Goal: Task Accomplishment & Management: Manage account settings

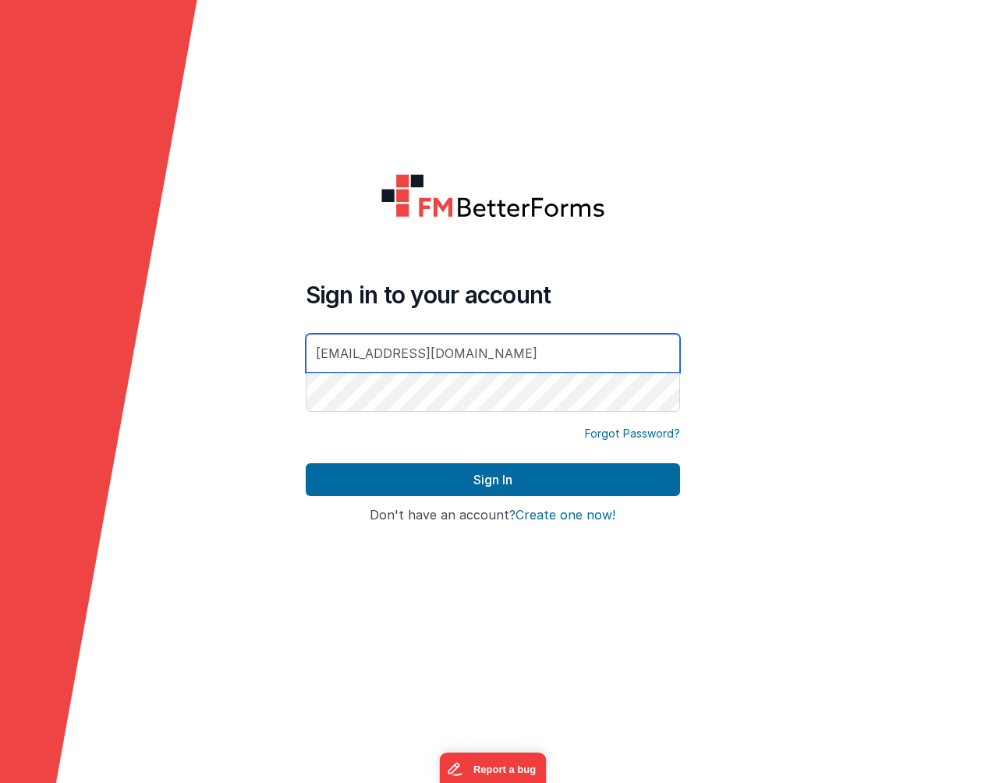
type input "[EMAIL_ADDRESS][DOMAIN_NAME]"
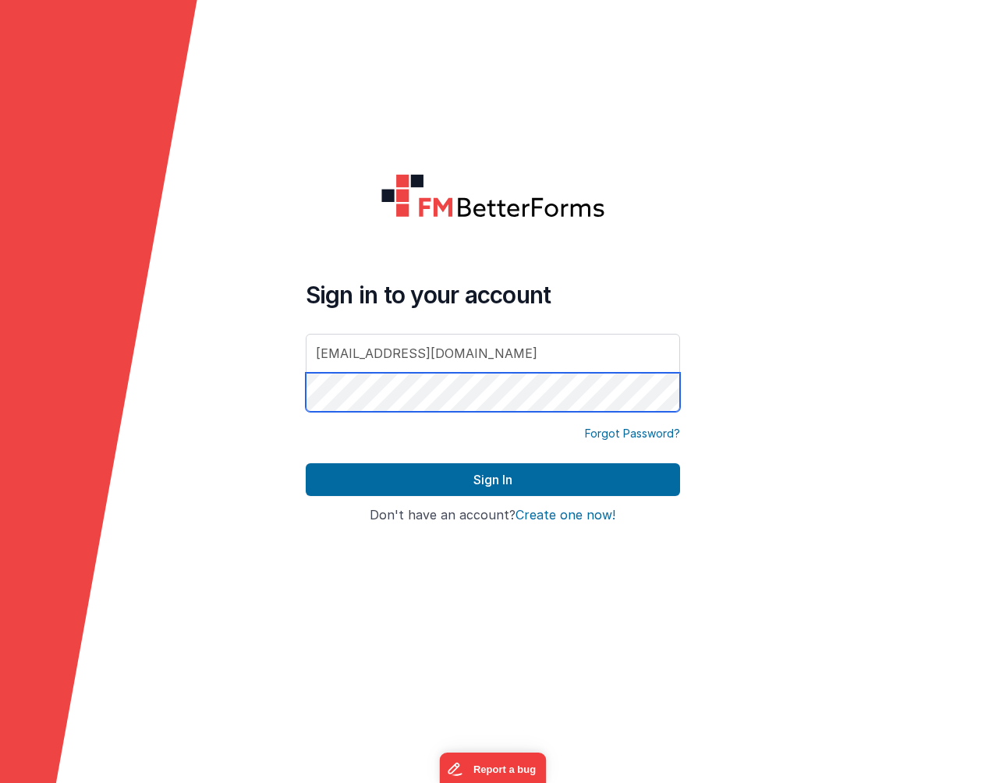
click at [306, 463] on button "Sign In" at bounding box center [493, 479] width 374 height 33
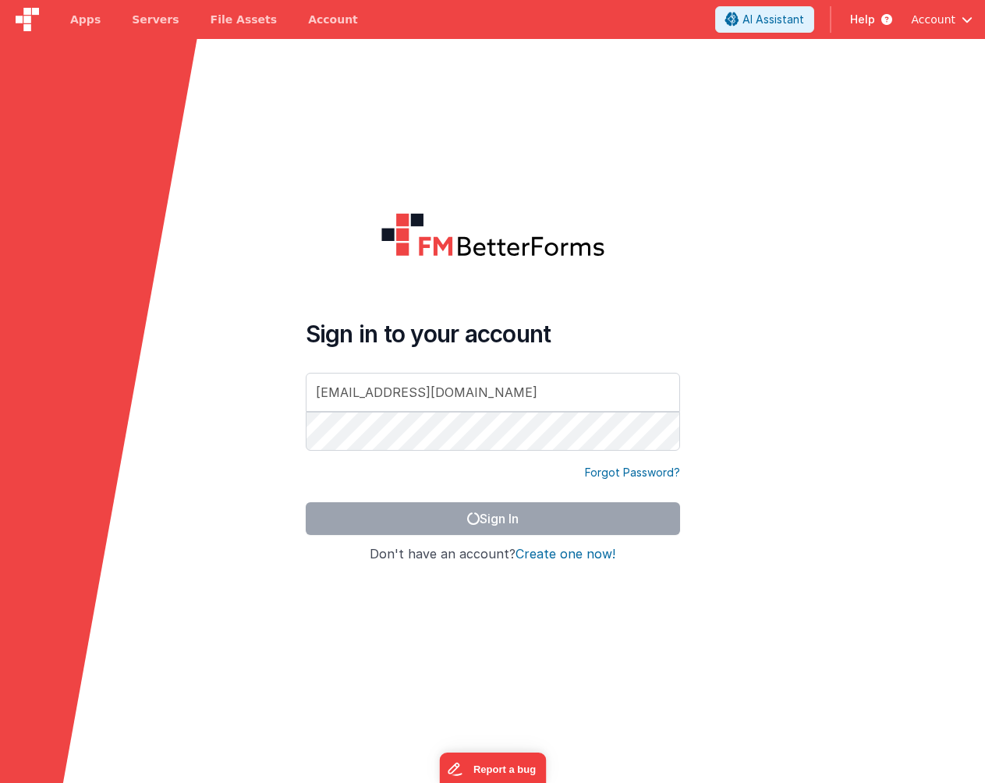
click at [284, 167] on form "Sign in to your account aneeley@gomainspring.com Forgot Password? Sign In Sign …" at bounding box center [492, 430] width 985 height 783
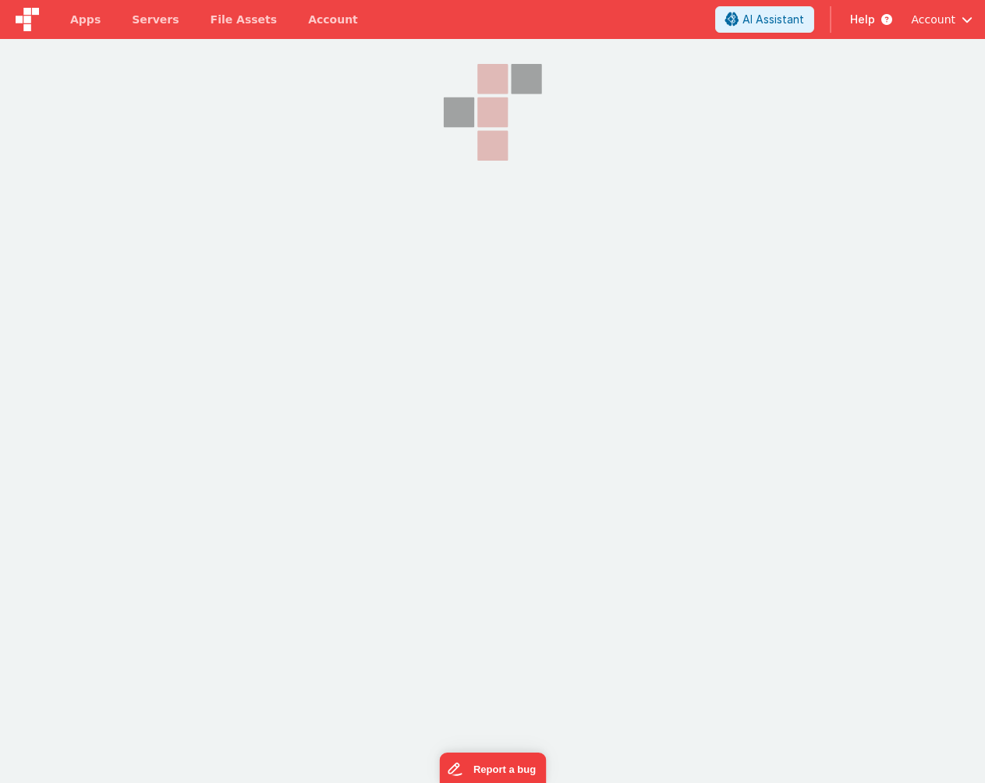
click at [277, 168] on section at bounding box center [492, 234] width 985 height 391
click at [527, 163] on icon at bounding box center [493, 112] width 156 height 147
click at [76, 22] on span "Apps" at bounding box center [85, 20] width 30 height 16
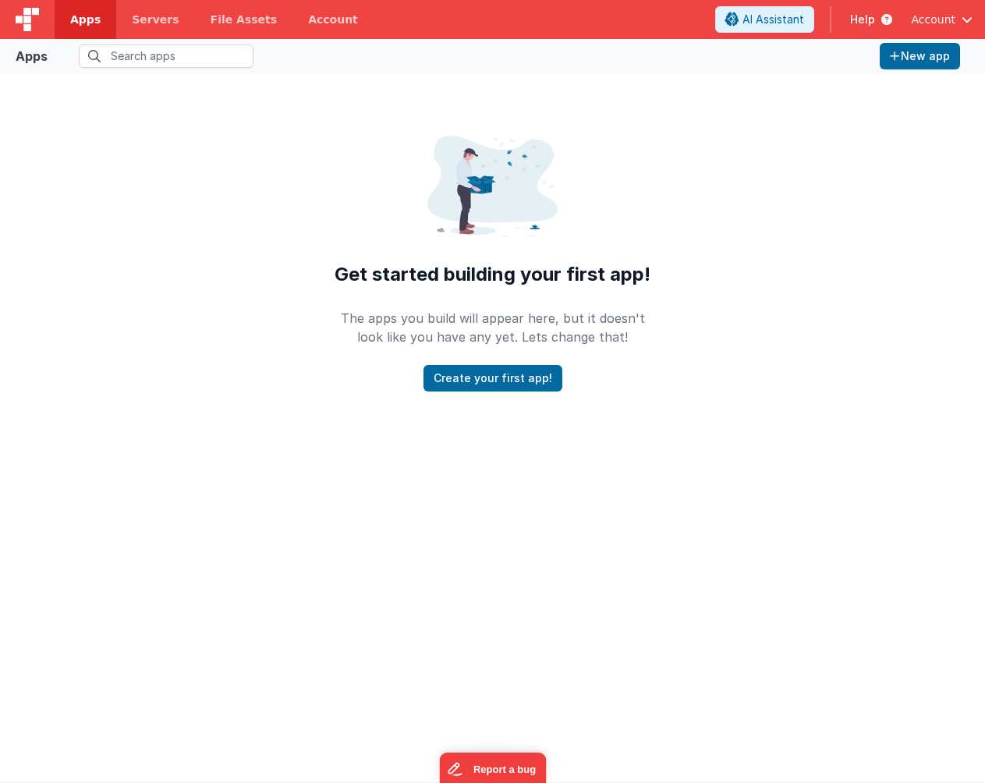
click at [950, 20] on span "Account" at bounding box center [933, 20] width 44 height 16
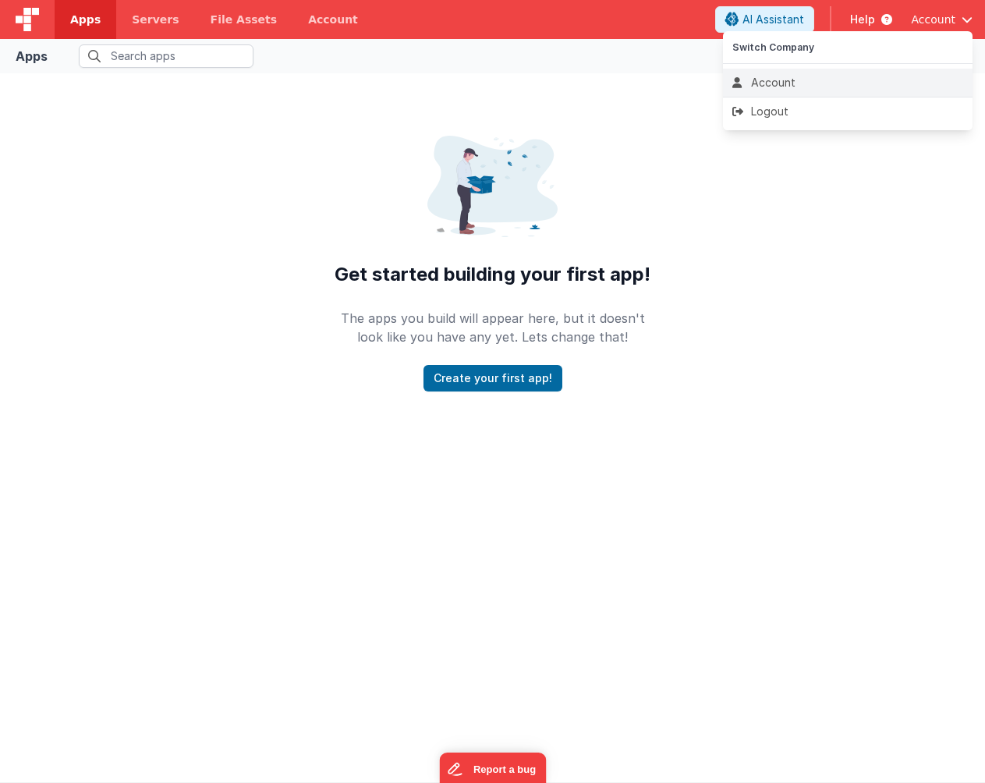
click at [832, 80] on div "Account" at bounding box center [847, 83] width 231 height 16
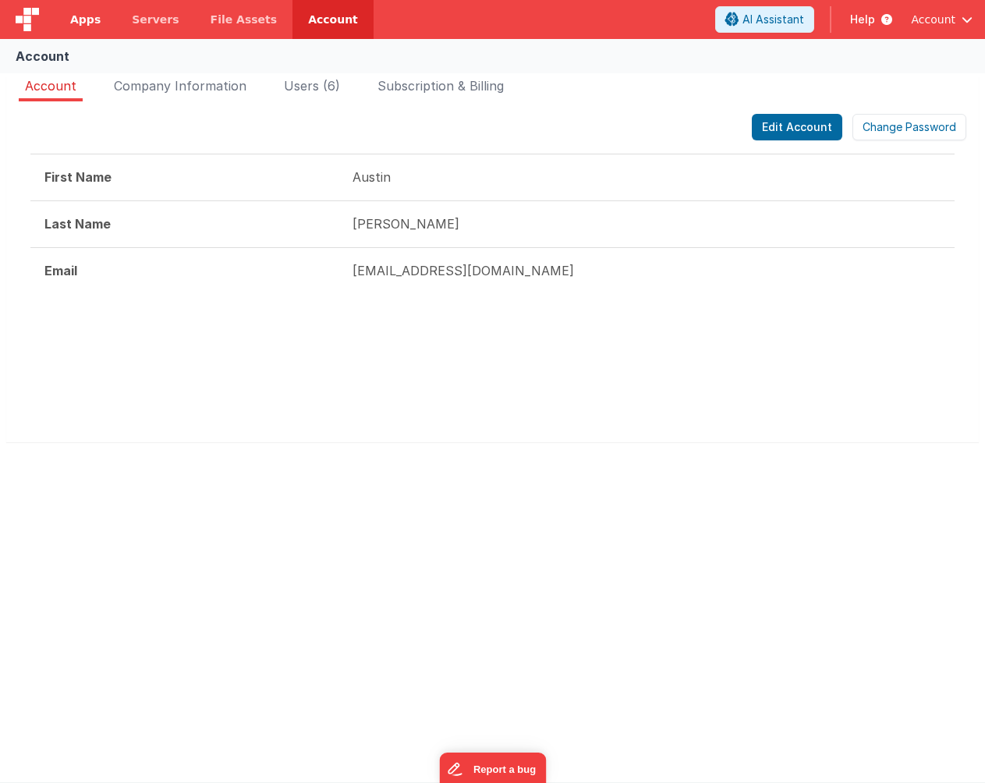
click at [93, 20] on span "Apps" at bounding box center [85, 20] width 30 height 16
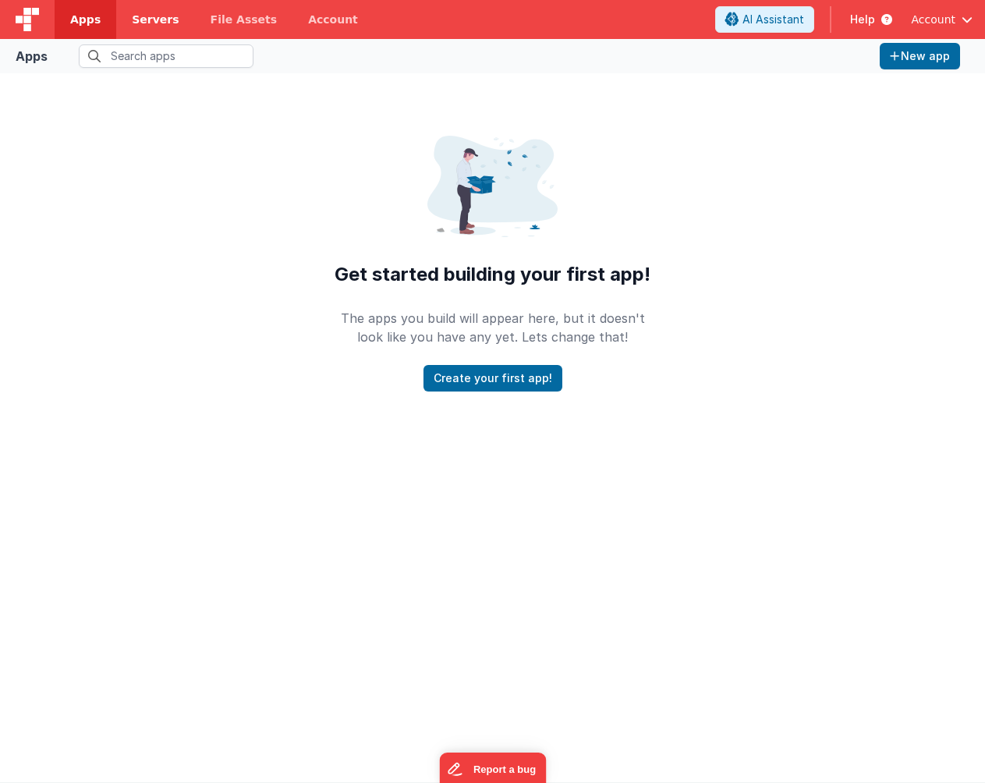
click at [164, 23] on span "Servers" at bounding box center [155, 20] width 47 height 16
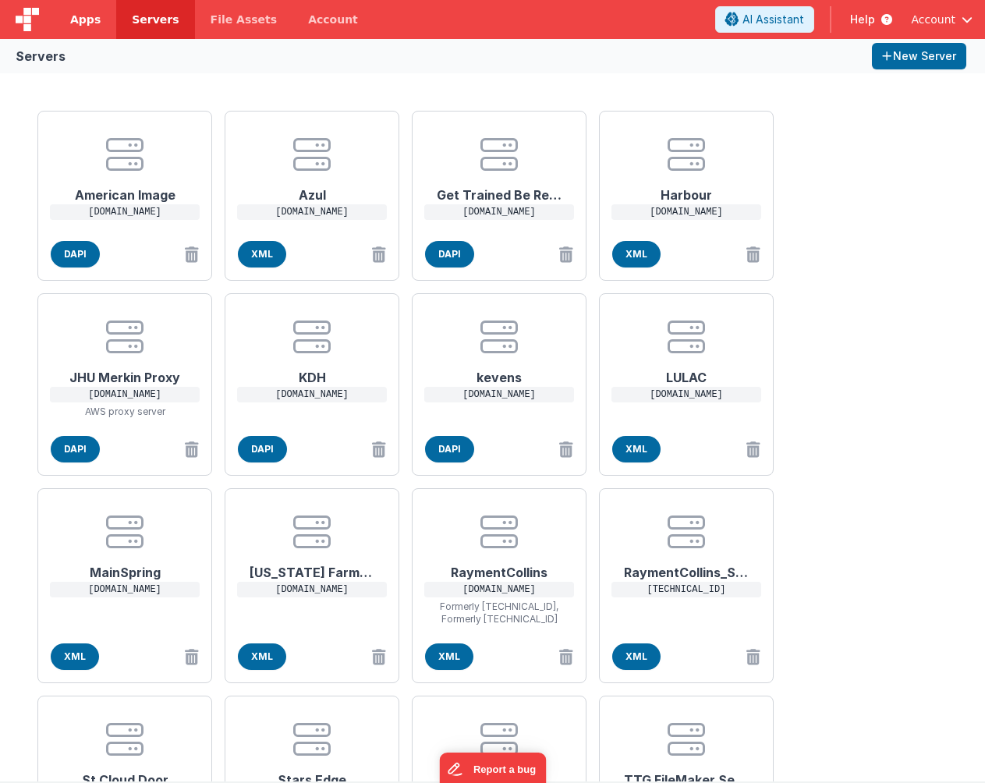
click at [93, 23] on span "Apps" at bounding box center [85, 20] width 30 height 16
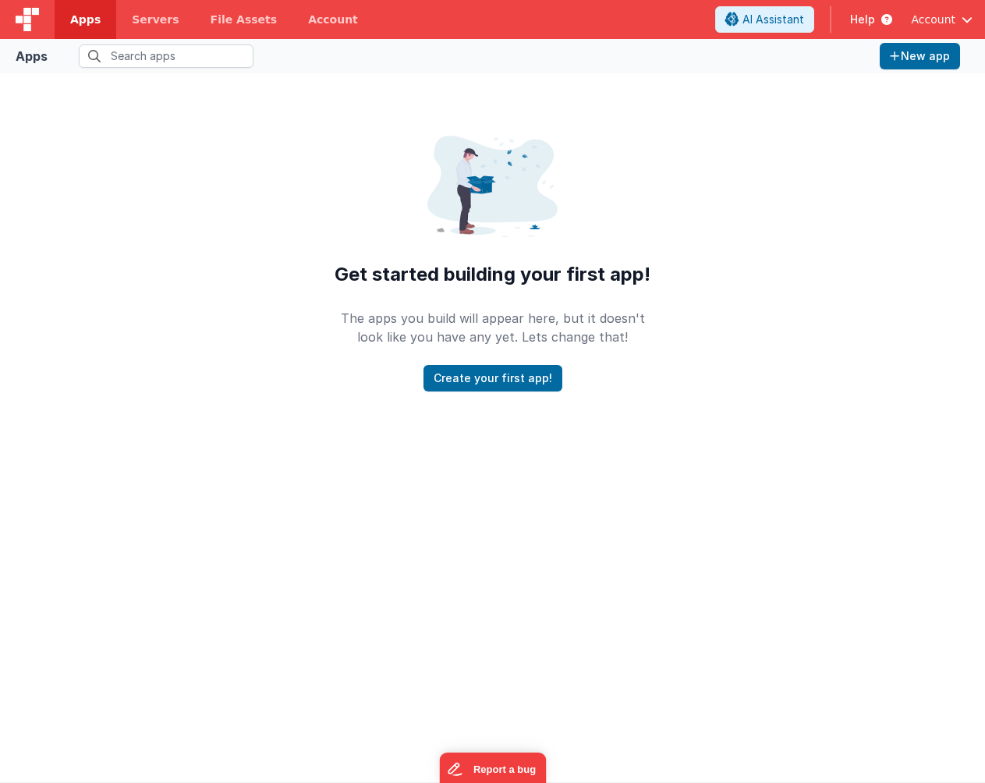
click at [502, 500] on div at bounding box center [492, 594] width 960 height 350
click at [324, 20] on link "Account" at bounding box center [332, 19] width 81 height 39
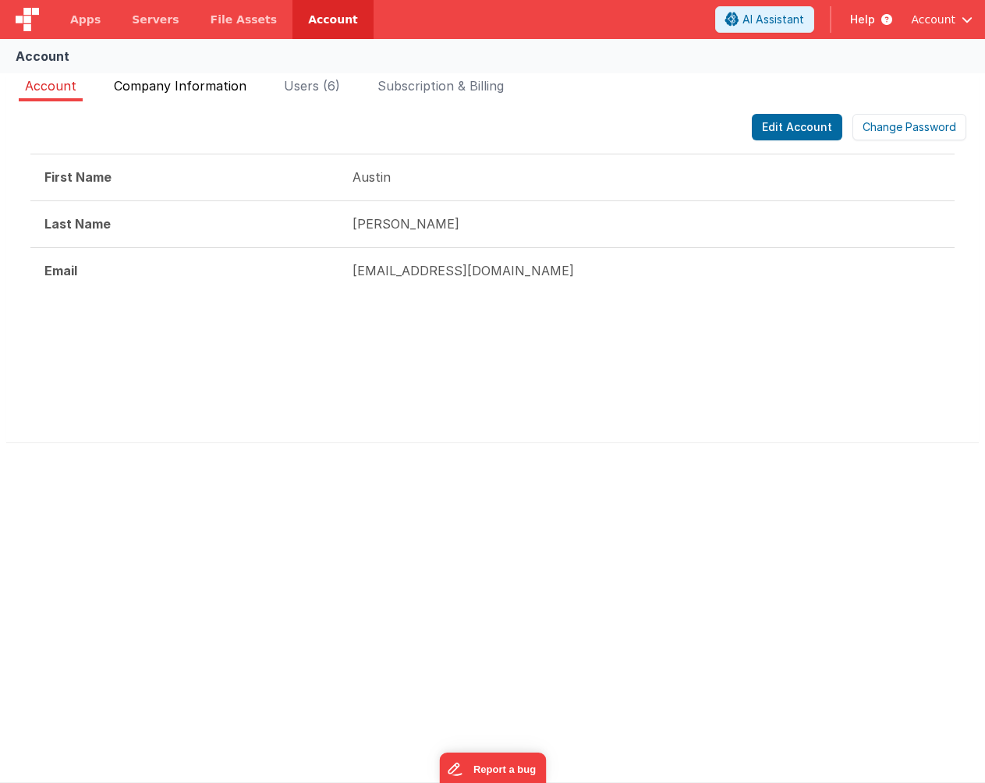
click at [205, 90] on span "Company Information" at bounding box center [180, 86] width 133 height 16
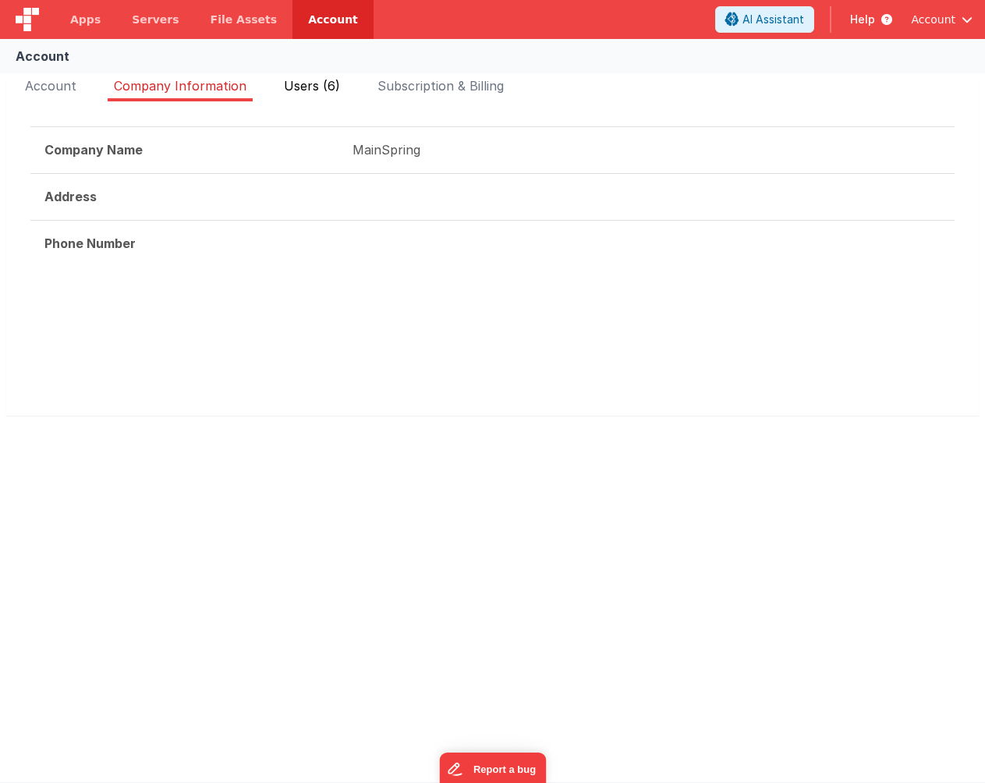
click at [285, 85] on span "Users (6)" at bounding box center [312, 86] width 56 height 16
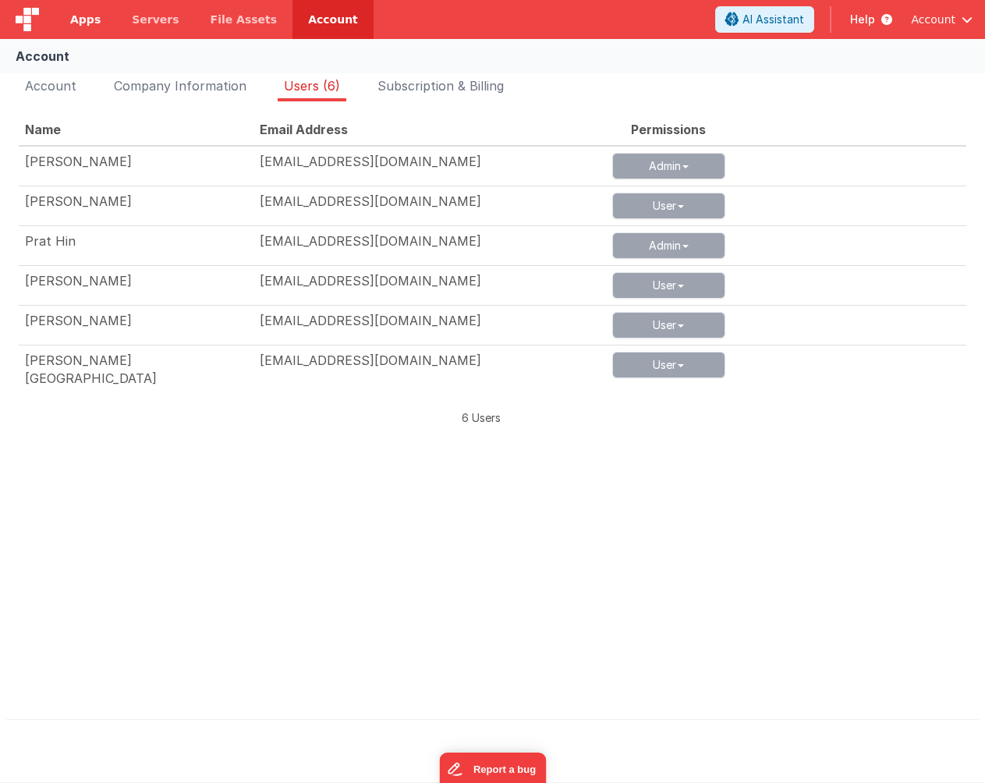
click at [98, 18] on link "Apps" at bounding box center [86, 19] width 62 height 39
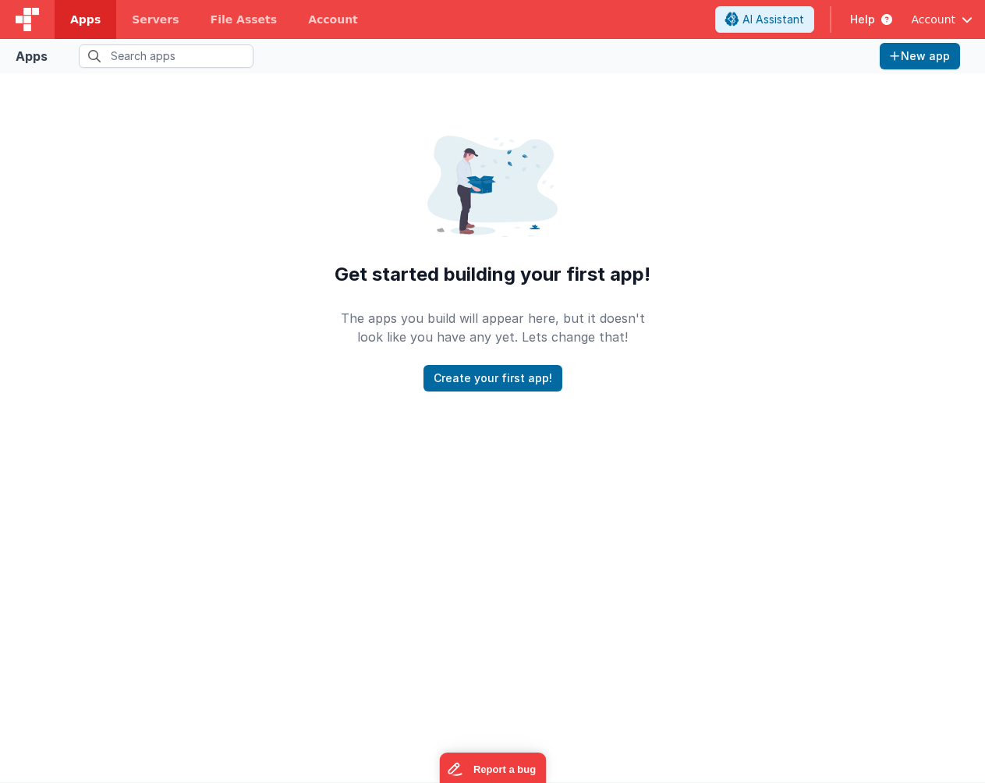
click at [250, 150] on div "Get started building your first app! The apps you build will appear here, but i…" at bounding box center [492, 240] width 985 height 334
click at [174, 68] on div "Apps New app" at bounding box center [492, 56] width 985 height 34
click at [172, 56] on input "text" at bounding box center [166, 55] width 175 height 23
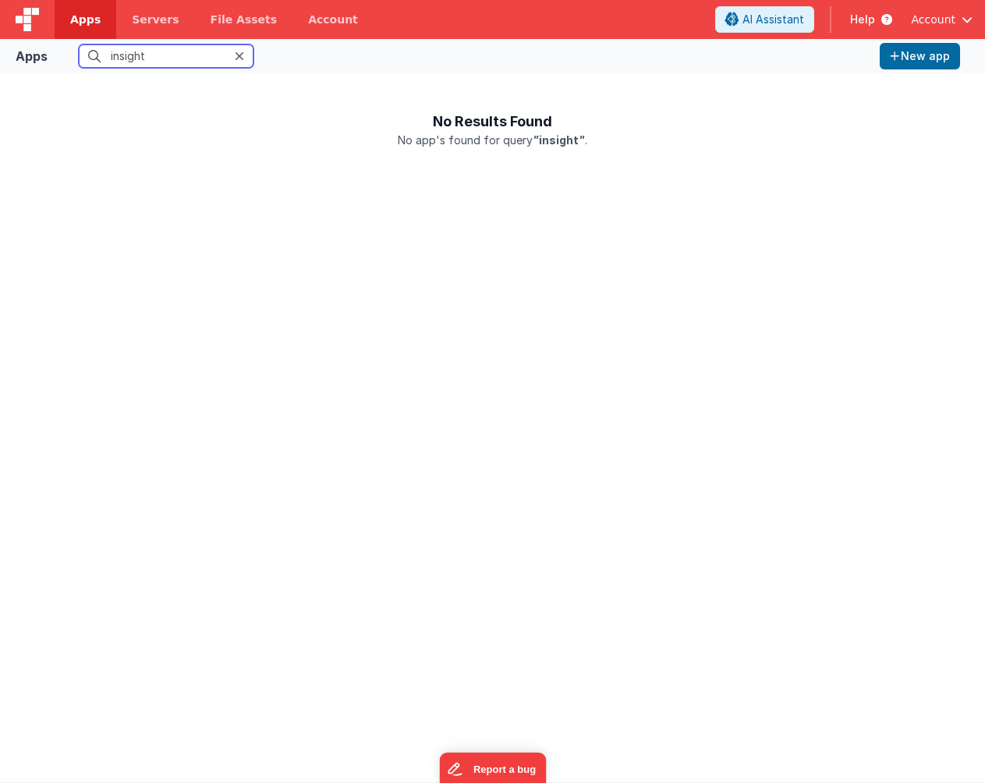
type input "insight"
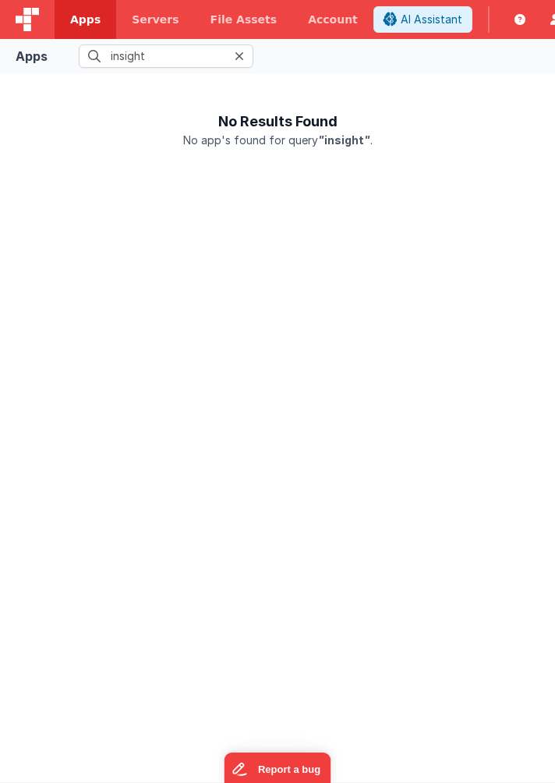
click at [111, 393] on div "No Results Found No app's found for query " insight " ." at bounding box center [277, 428] width 530 height 684
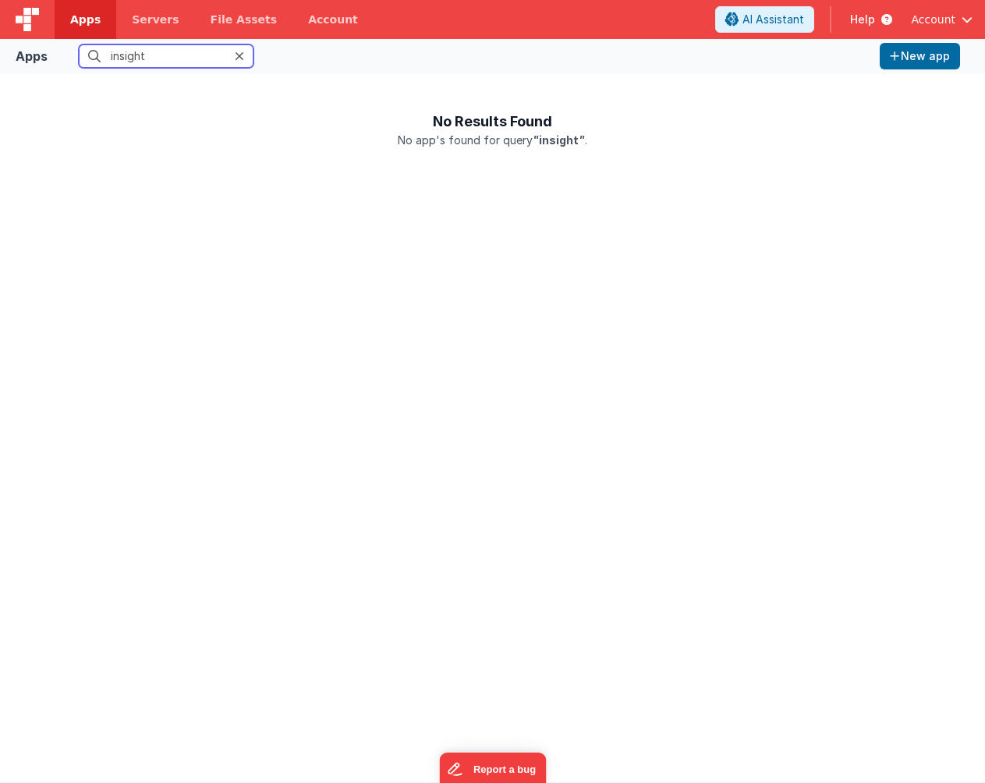
click at [232, 51] on input "insight" at bounding box center [166, 55] width 175 height 23
click at [240, 54] on icon at bounding box center [239, 56] width 9 height 12
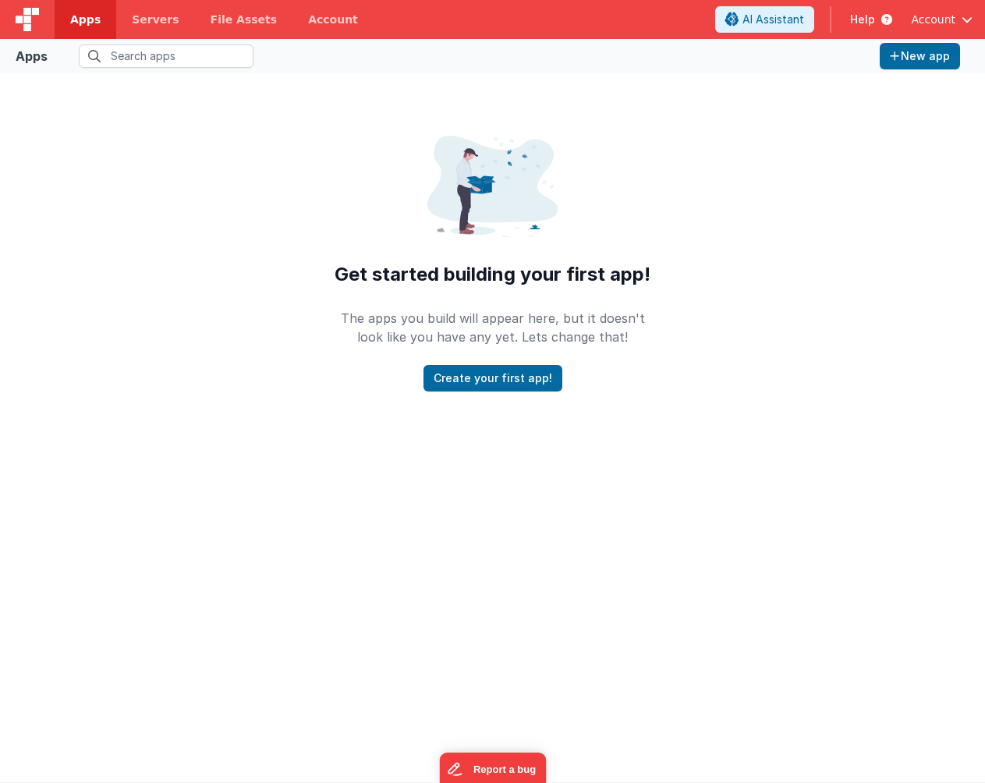
click at [356, 231] on div "Get started building your first app! The apps you build will appear here, but i…" at bounding box center [492, 264] width 349 height 256
click at [472, 377] on button "Create your first app!" at bounding box center [492, 378] width 139 height 27
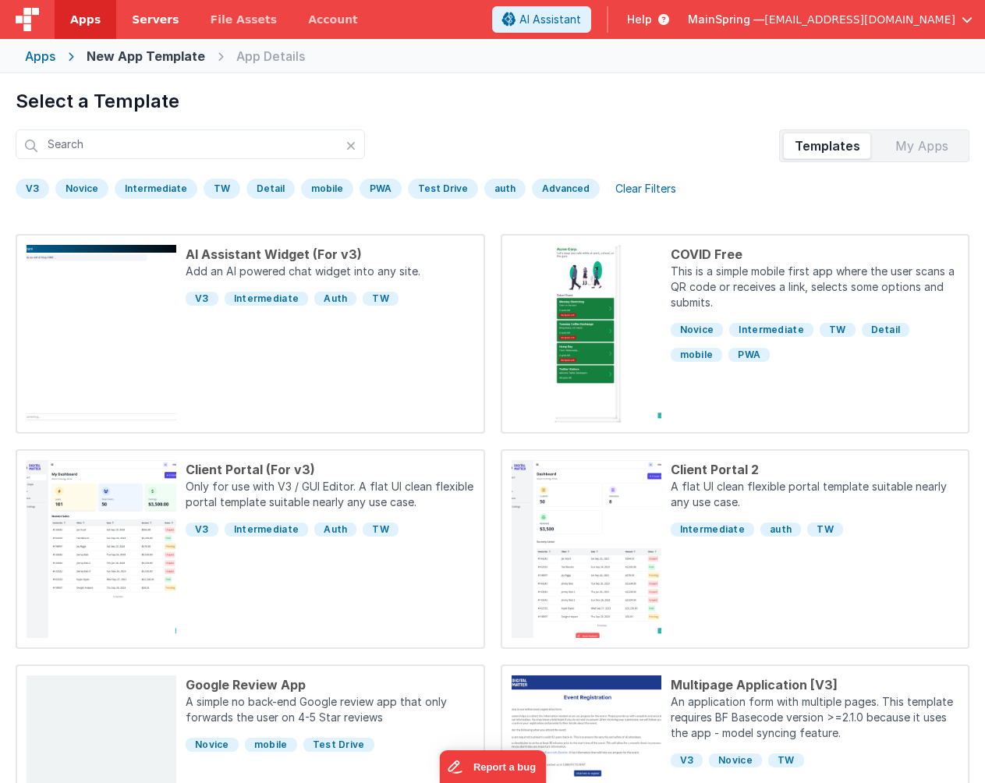
click at [154, 16] on span "Servers" at bounding box center [155, 20] width 47 height 16
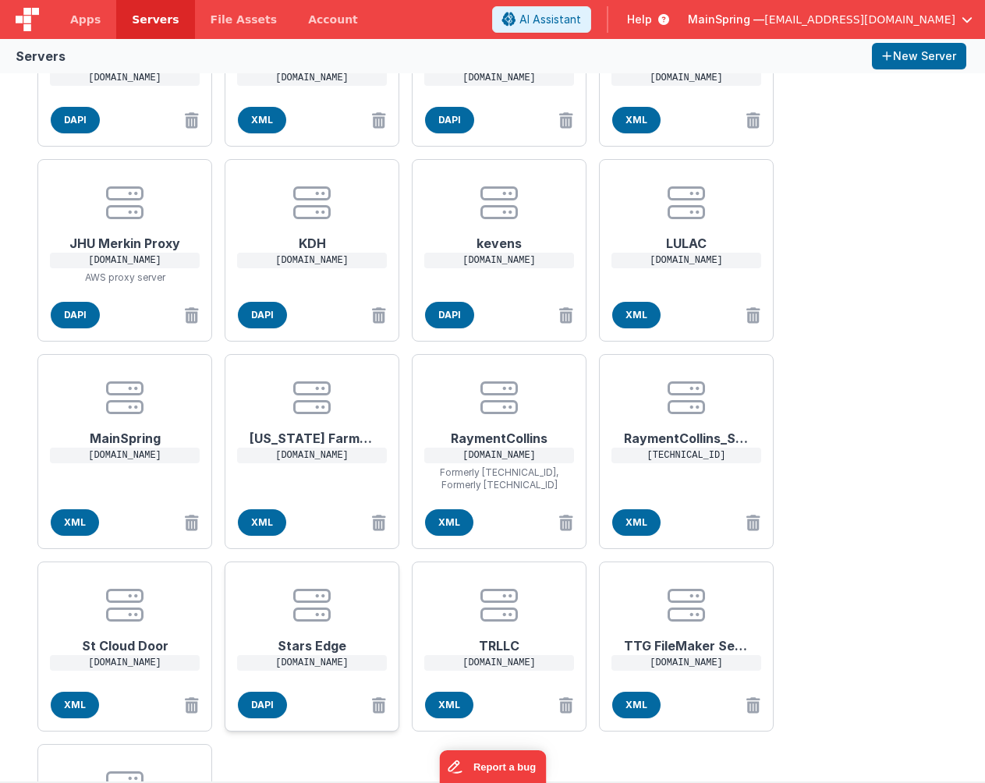
scroll to position [77, 0]
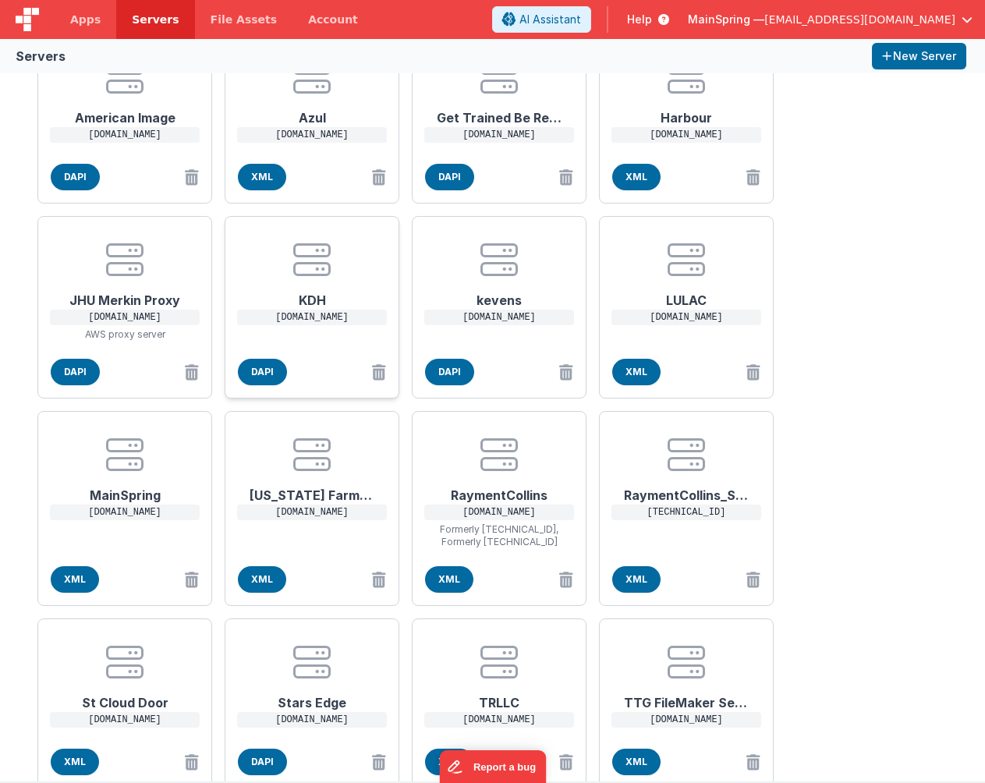
click at [328, 267] on icon at bounding box center [311, 259] width 37 height 37
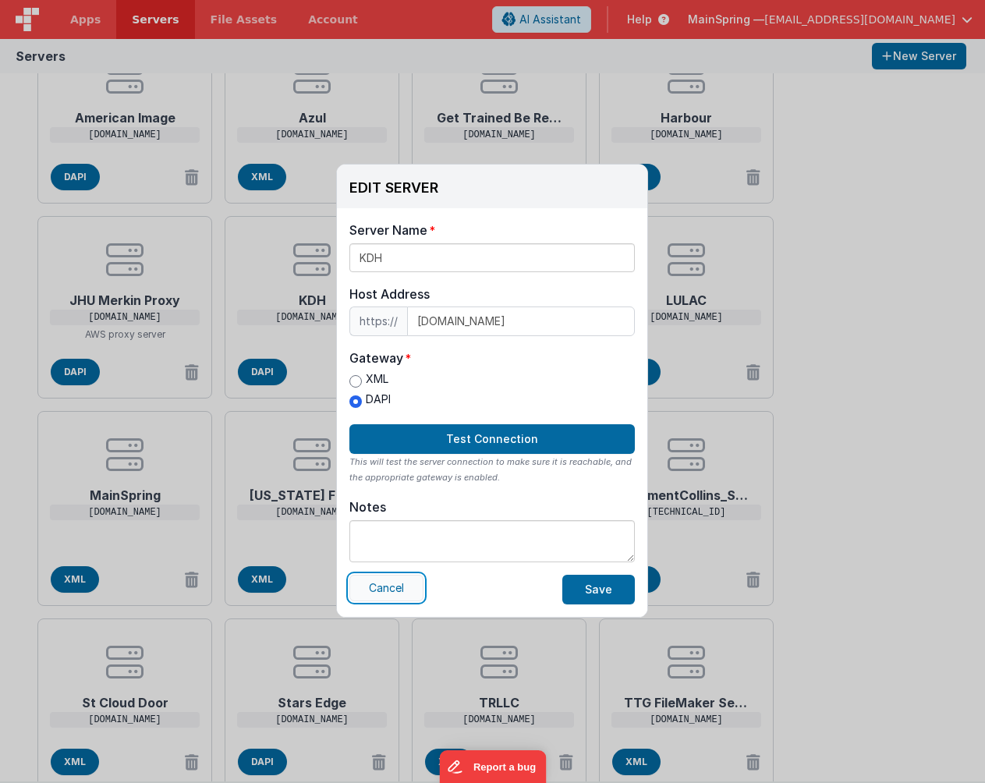
click at [401, 577] on button "Cancel" at bounding box center [386, 588] width 74 height 27
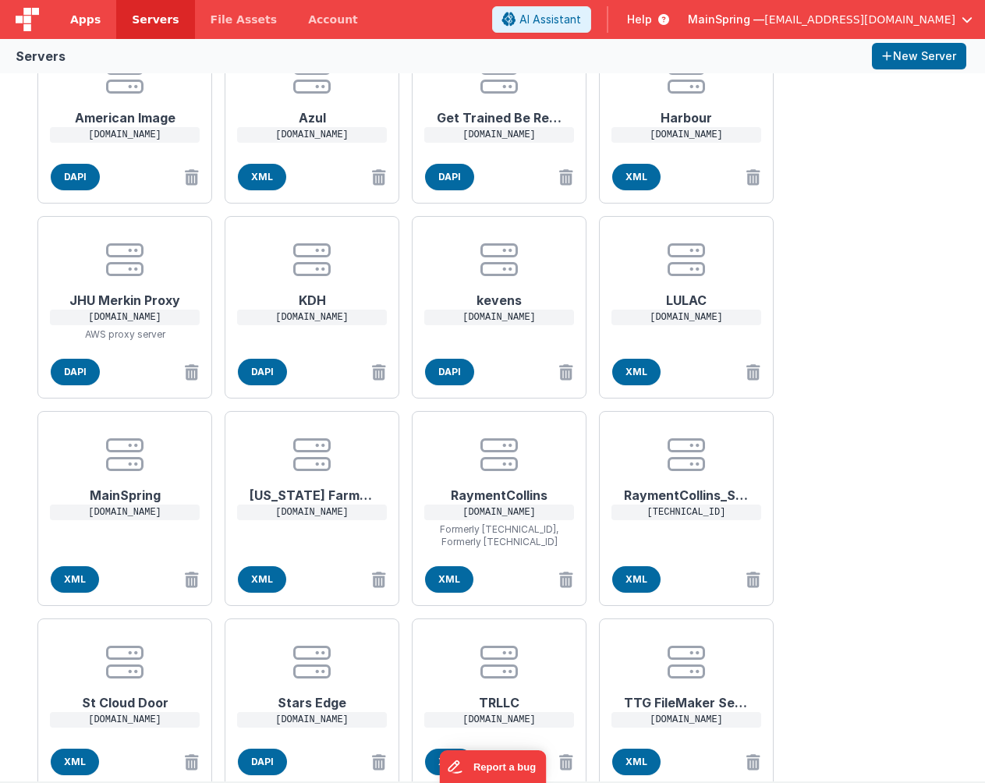
click at [99, 23] on link "Apps" at bounding box center [86, 19] width 62 height 39
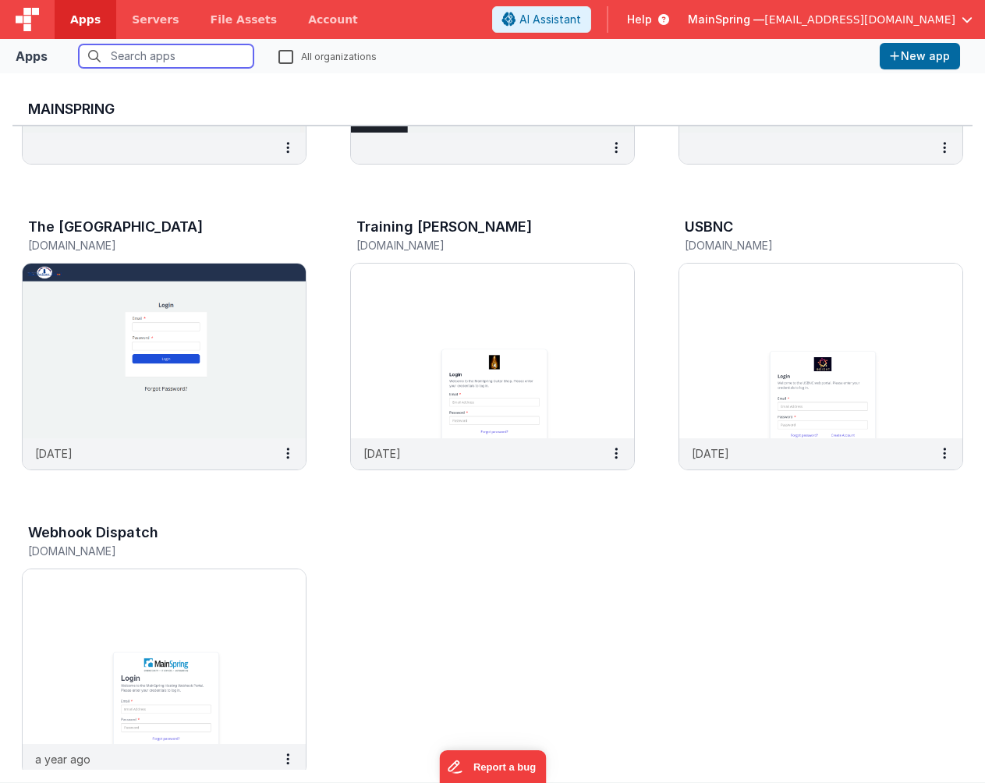
scroll to position [2732, 0]
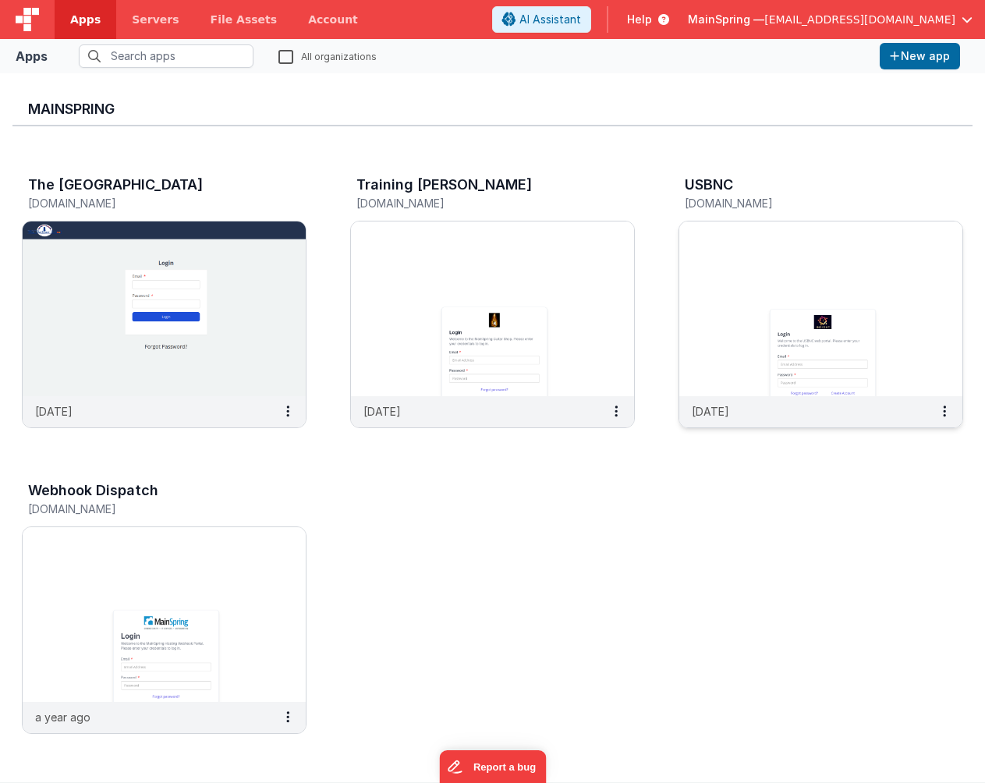
click at [815, 288] on img at bounding box center [820, 308] width 283 height 175
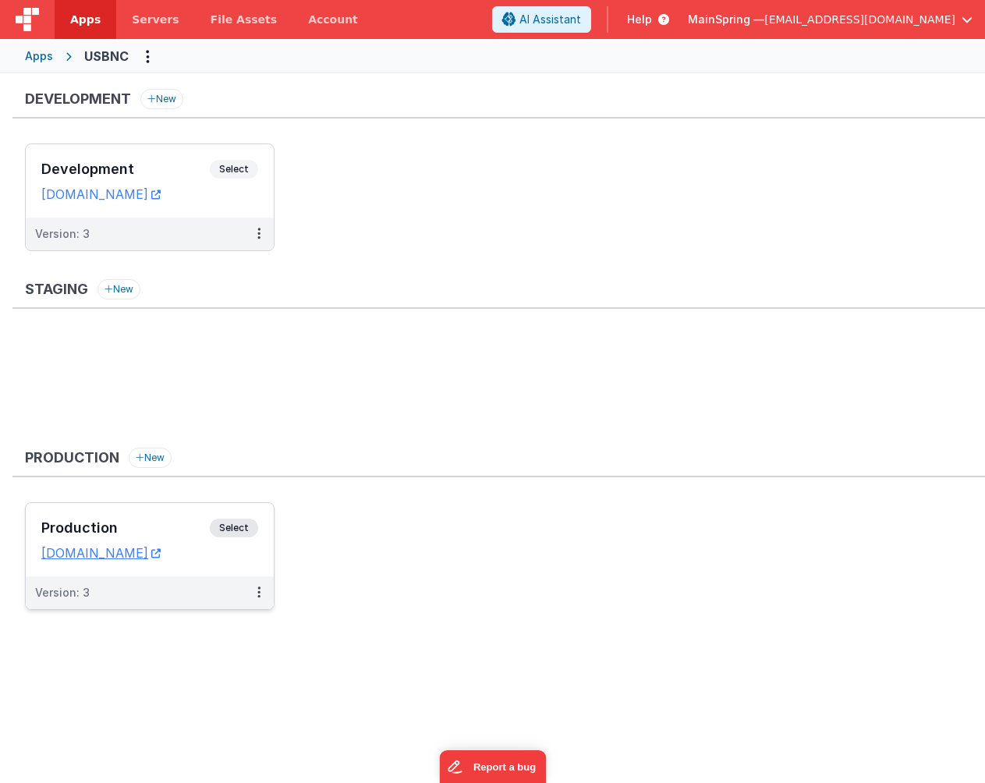
click at [136, 530] on h3 "Production" at bounding box center [125, 528] width 168 height 16
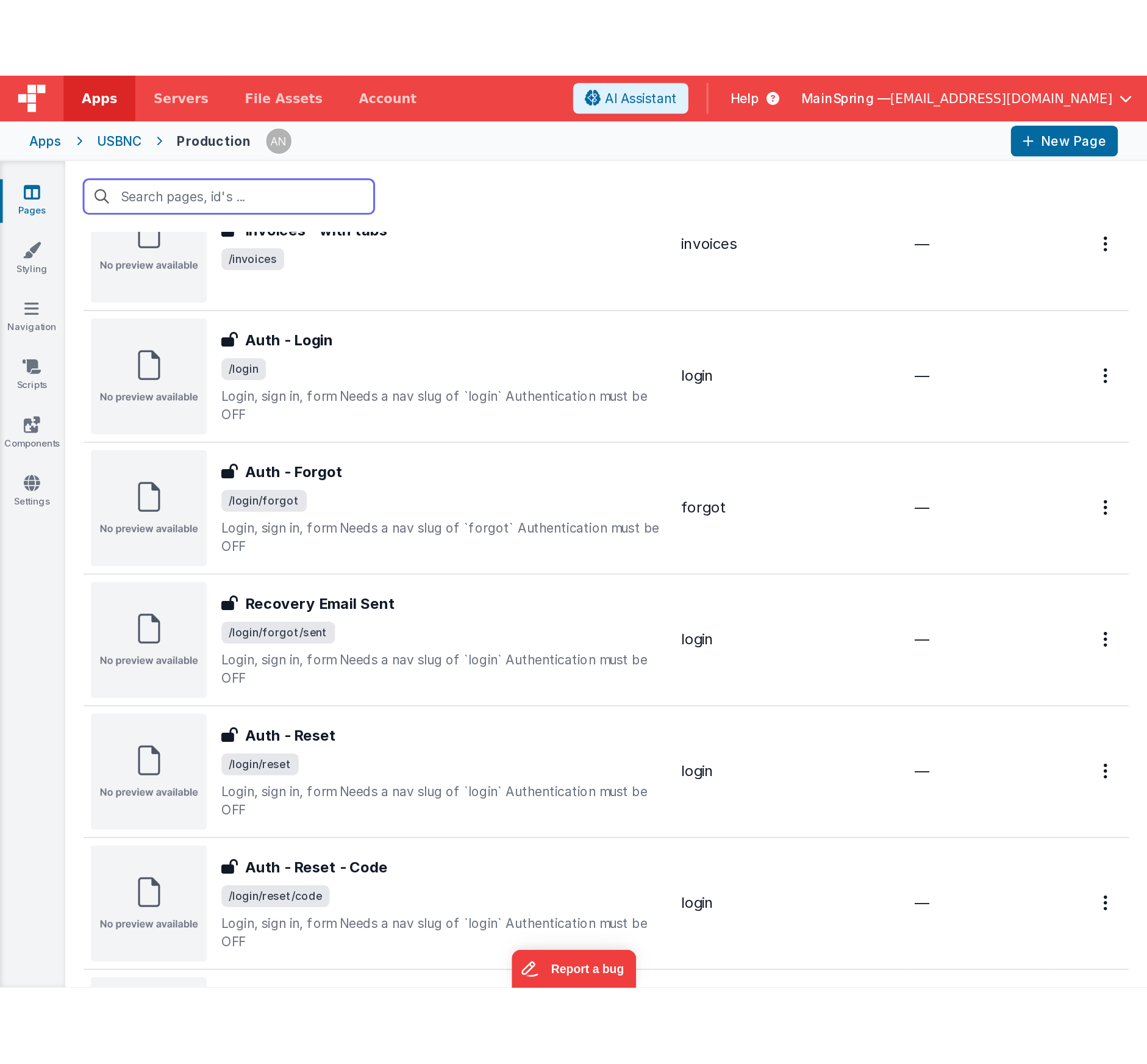
scroll to position [1479, 0]
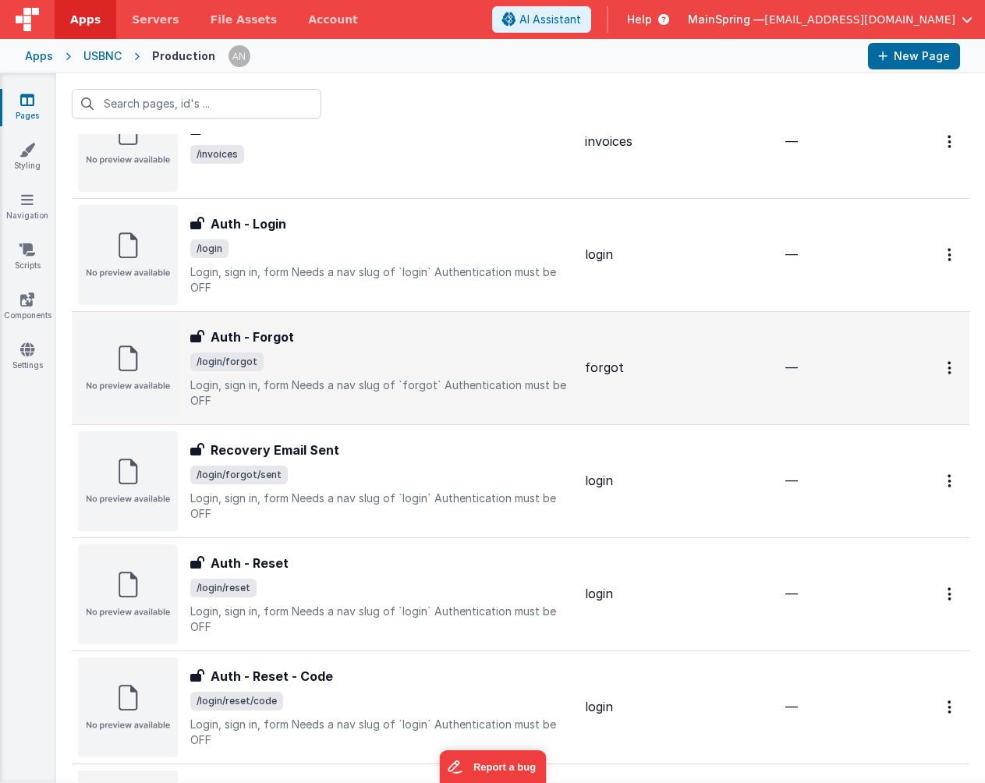
click at [447, 385] on p "Login, sign in, formNeeds a nav slug of `forgot`Authentication must be OFF" at bounding box center [381, 392] width 382 height 31
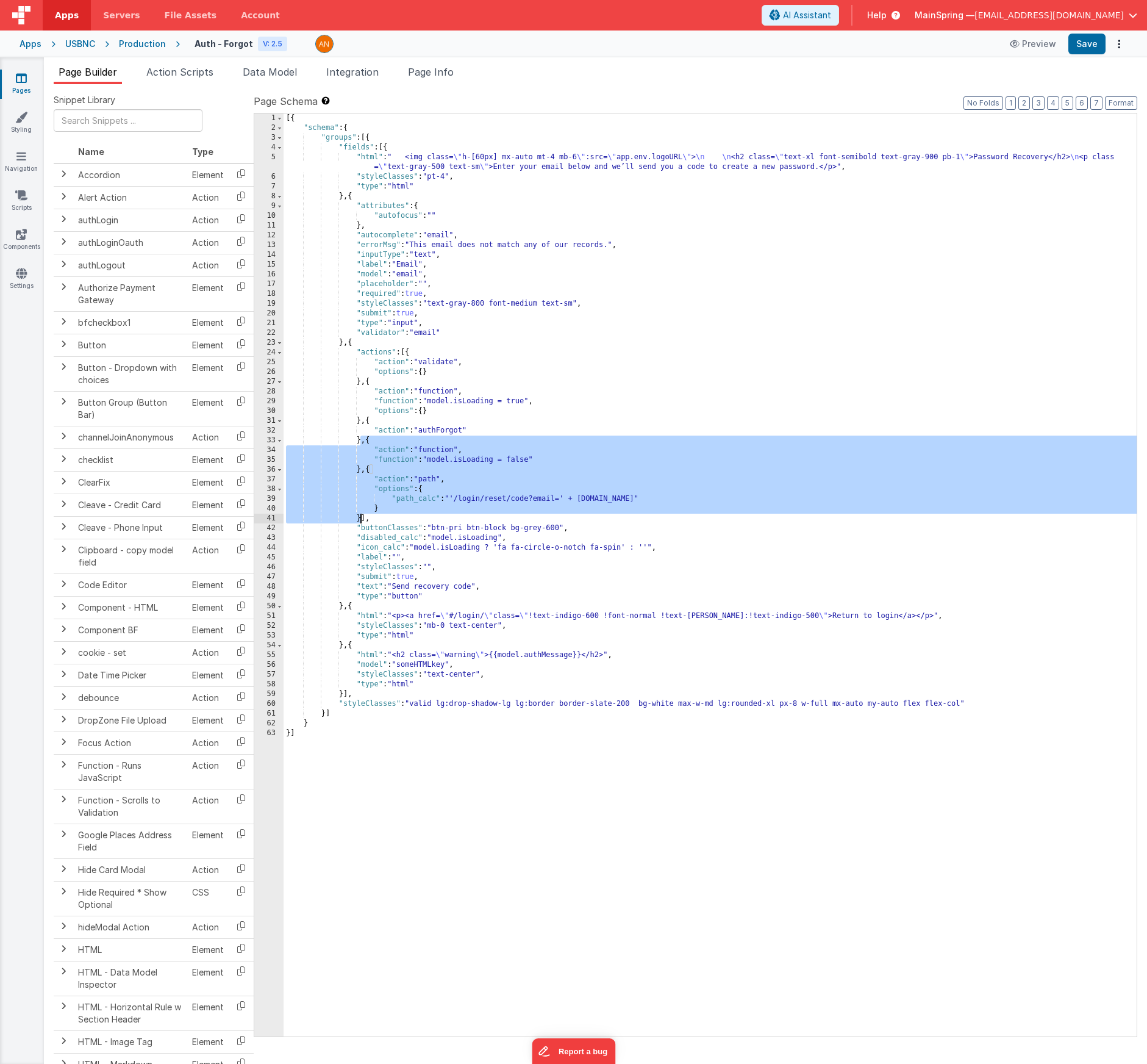
drag, startPoint x: 362, startPoint y: 440, endPoint x: 359, endPoint y: 515, distance: 75.1
click at [359, 515] on div "[{ "schema" : { "groups" : [{ "fields" : [{ "html" : " <img class= \" h-[60px] …" at bounding box center [710, 584] width 854 height 942
click at [464, 502] on div "[{ "schema" : { "groups" : [{ "fields" : [{ "html" : " <img class= \" h-[60px] …" at bounding box center [710, 584] width 854 height 942
drag, startPoint x: 361, startPoint y: 439, endPoint x: 361, endPoint y: 516, distance: 77.0
click at [361, 516] on div "[{ "schema" : { "groups" : [{ "fields" : [{ "html" : " <img class= \" h-[60px] …" at bounding box center [710, 584] width 854 height 942
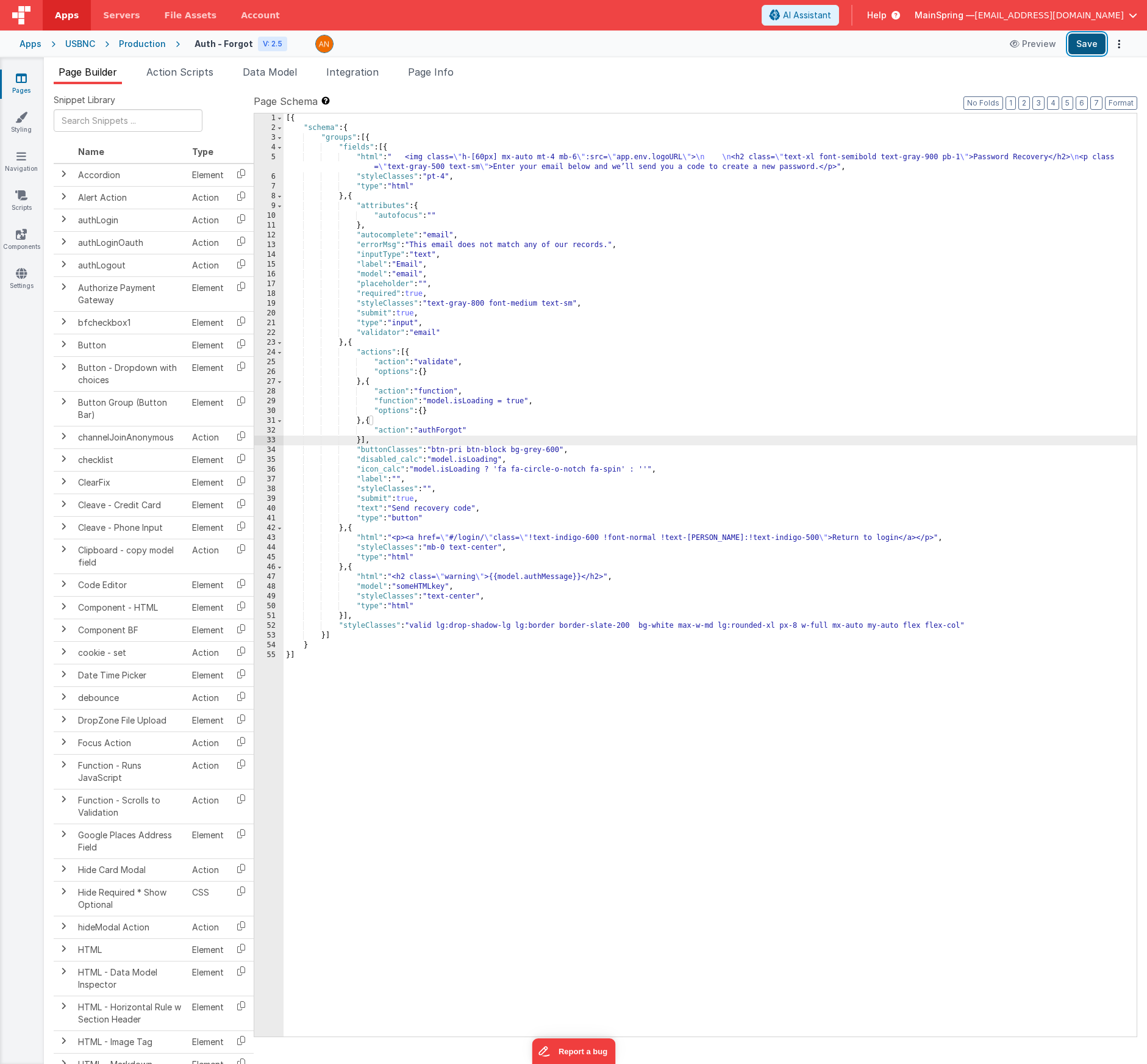
click at [770, 42] on button "Save" at bounding box center [1088, 44] width 38 height 21
click at [770, 612] on div "[{ "schema" : { "groups" : [{ "fields" : [{ "html" : " <img class= \" h-[60px] …" at bounding box center [710, 584] width 854 height 942
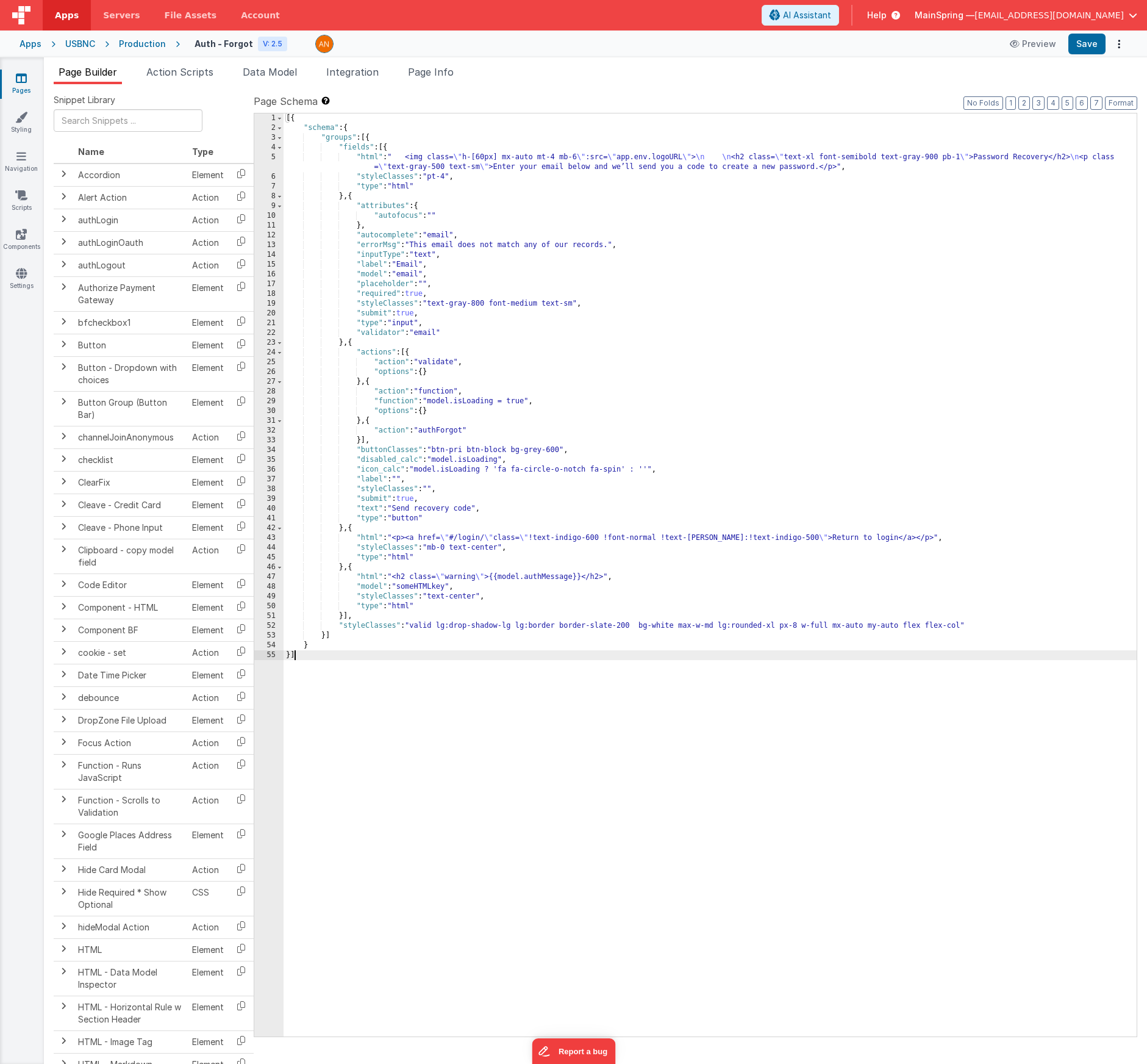
drag, startPoint x: 1093, startPoint y: 78, endPoint x: 1094, endPoint y: 70, distance: 8.1
click at [770, 78] on ul "Page Builder Action Scripts Data Model Integration Page Info" at bounding box center [595, 74] width 1103 height 20
click at [770, 56] on div "Apps USBNC Production Auth - Forgot V: 2.5 Preview Save" at bounding box center [574, 44] width 1147 height 27
click at [770, 52] on button "Save" at bounding box center [1088, 44] width 38 height 21
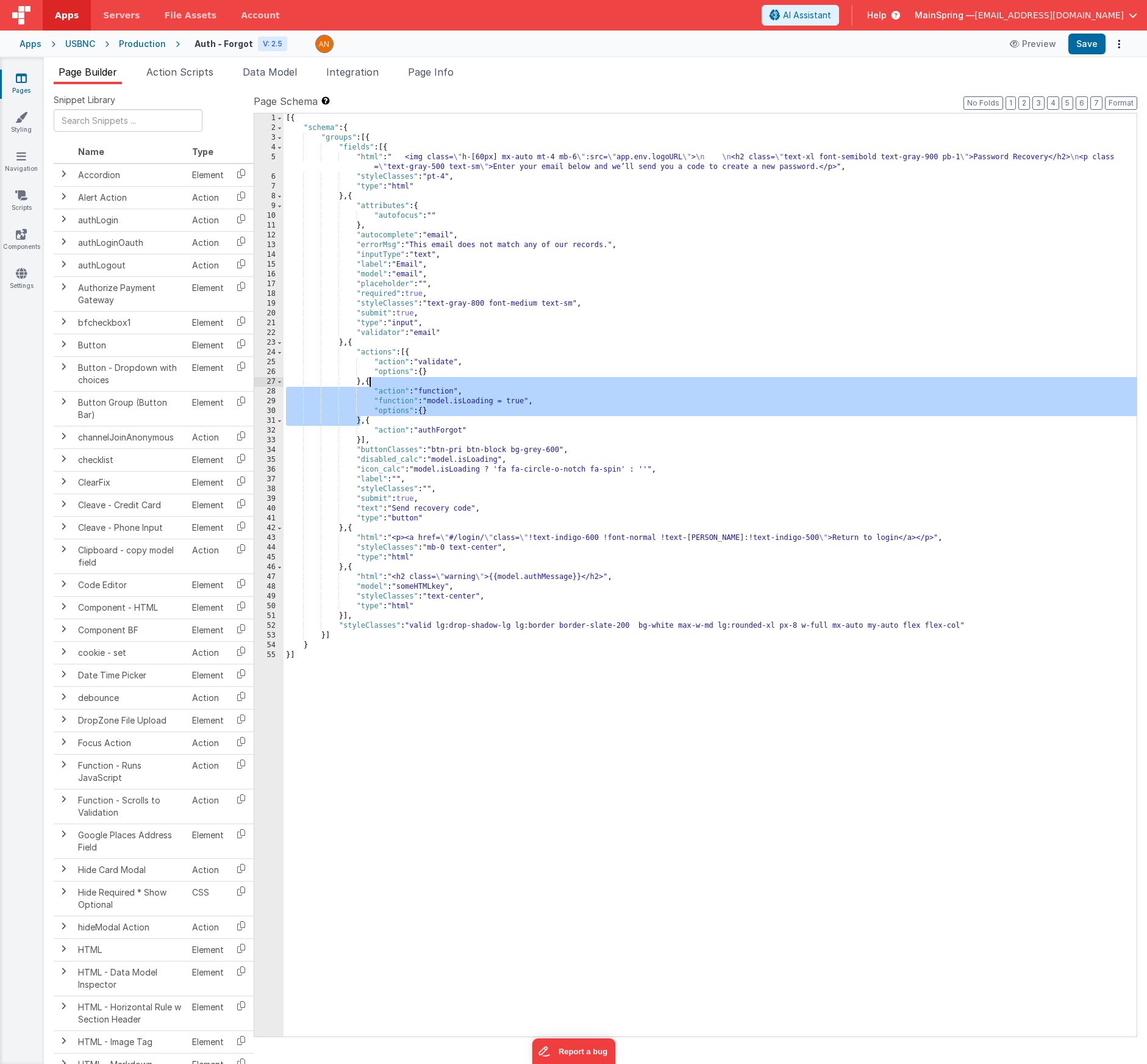
drag, startPoint x: 361, startPoint y: 420, endPoint x: 369, endPoint y: 383, distance: 37.9
click at [369, 383] on div "[{ "schema" : { "groups" : [{ "fields" : [{ "html" : " <img class= \" h-[60px] …" at bounding box center [710, 584] width 854 height 942
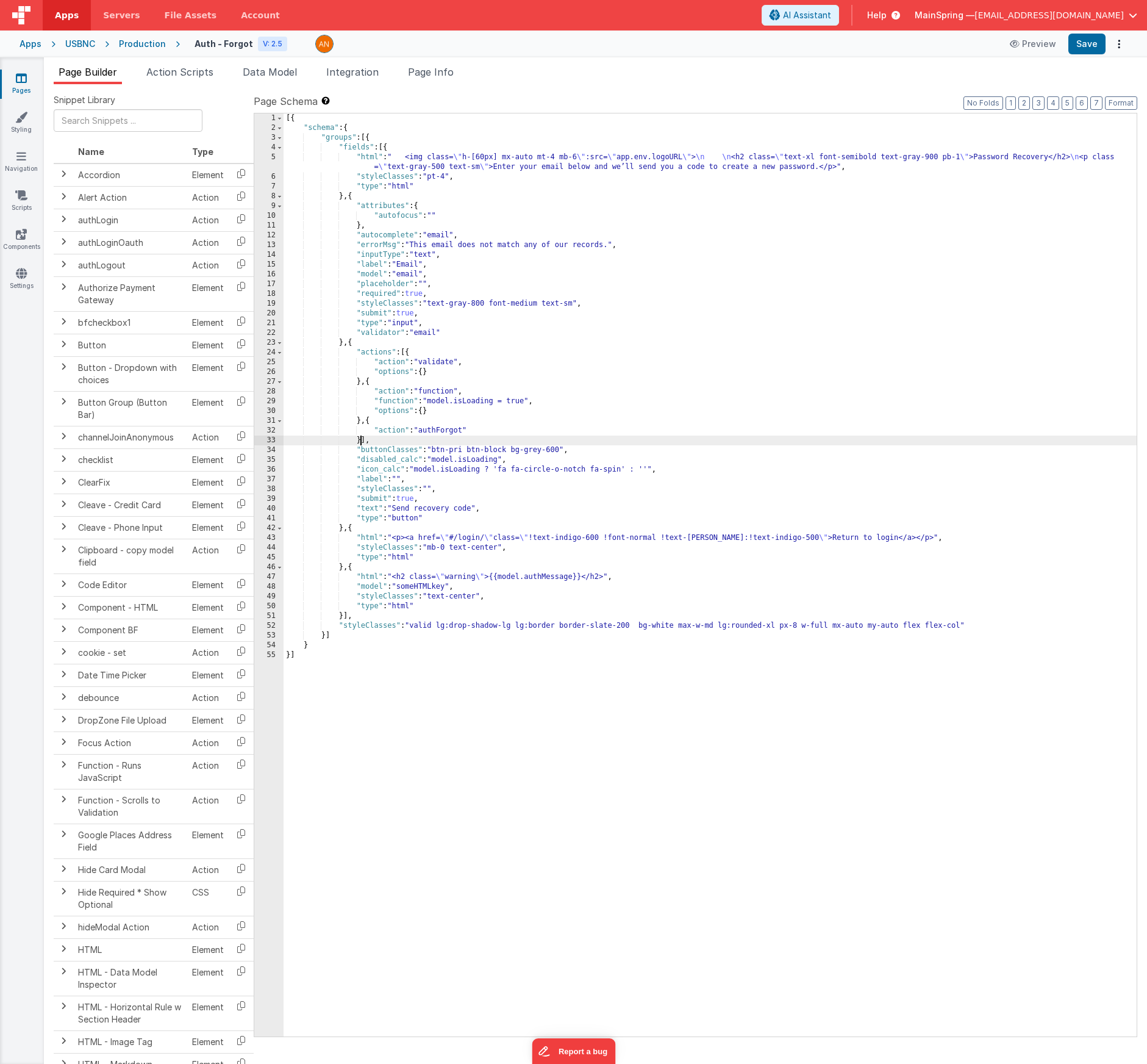
click at [362, 439] on div "[{ "schema" : { "groups" : [{ "fields" : [{ "html" : " <img class= \" h-[60px] …" at bounding box center [710, 584] width 854 height 942
paste textarea
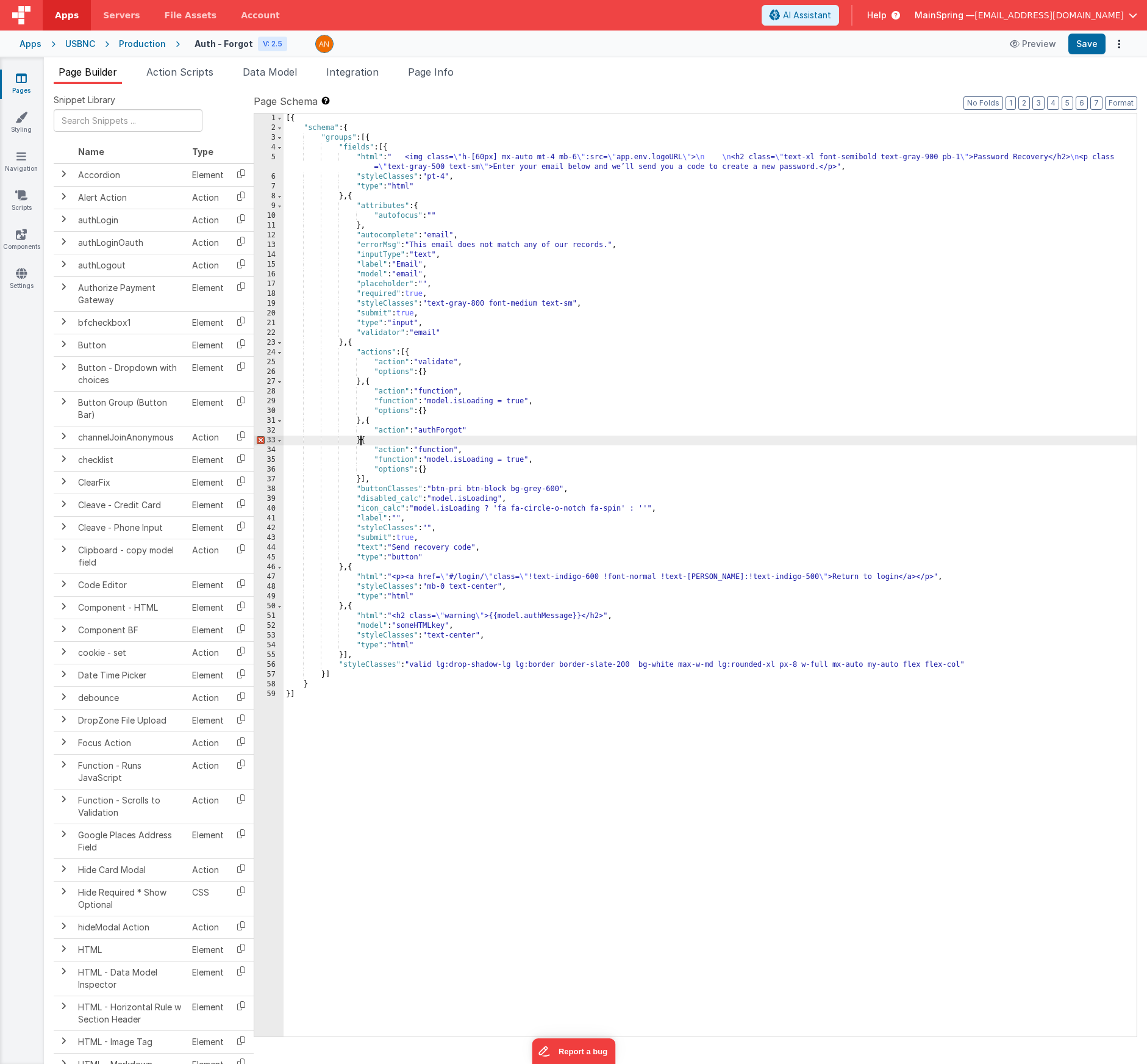
click at [361, 441] on div "[{ "schema" : { "groups" : [{ "fields" : [{ "html" : " <img class= \" h-[60px] …" at bounding box center [710, 584] width 854 height 942
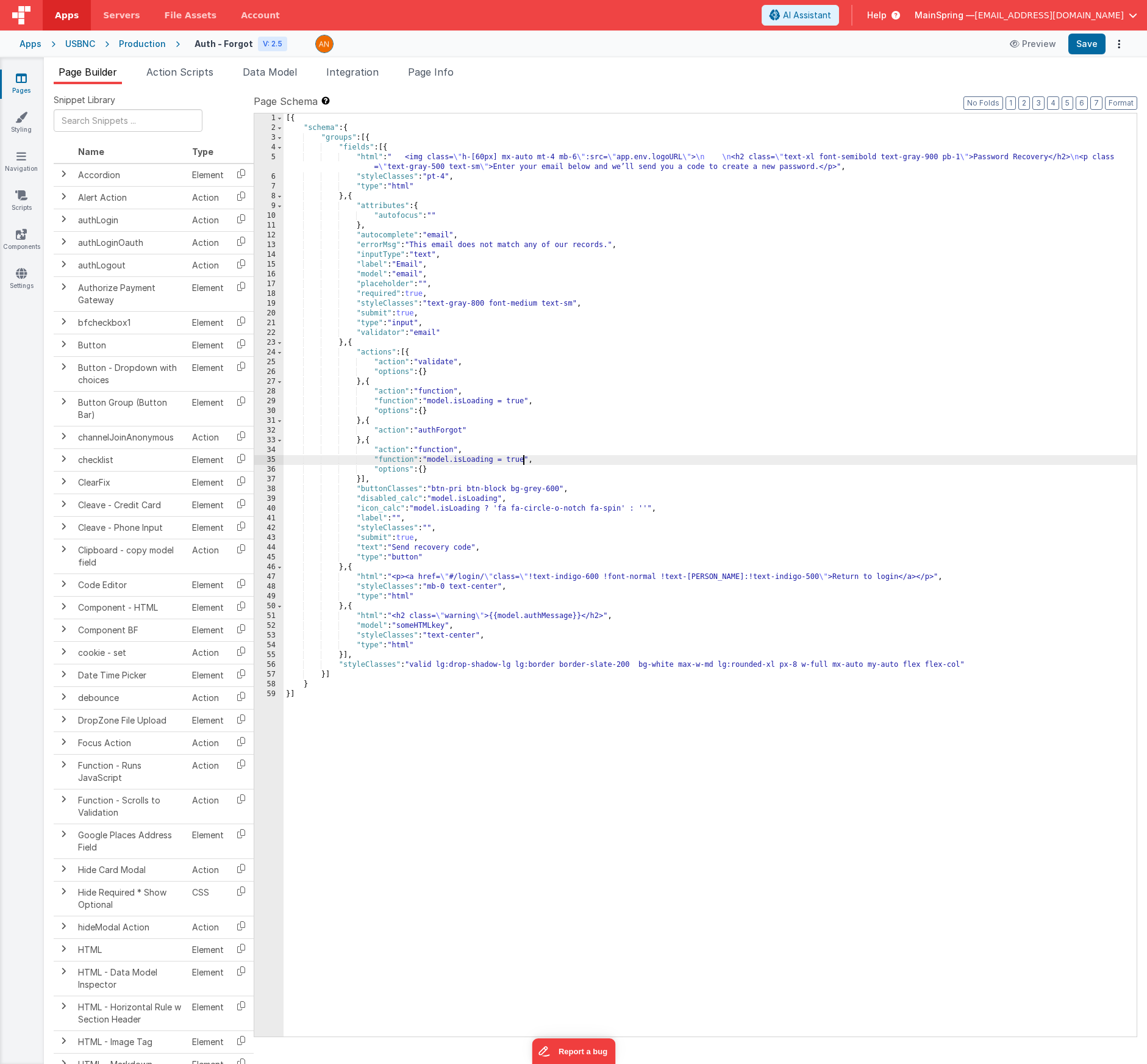
click at [523, 462] on div "[{ "schema" : { "groups" : [{ "fields" : [{ "html" : " <img class= \" h-[60px] …" at bounding box center [710, 584] width 854 height 942
drag, startPoint x: 358, startPoint y: 480, endPoint x: 408, endPoint y: 521, distance: 64.7
click at [358, 480] on div "[{ "schema" : { "groups" : [{ "fields" : [{ "html" : " <img class= \" h-[60px] …" at bounding box center [710, 584] width 854 height 942
drag, startPoint x: 128, startPoint y: 43, endPoint x: 129, endPoint y: 68, distance: 25.0
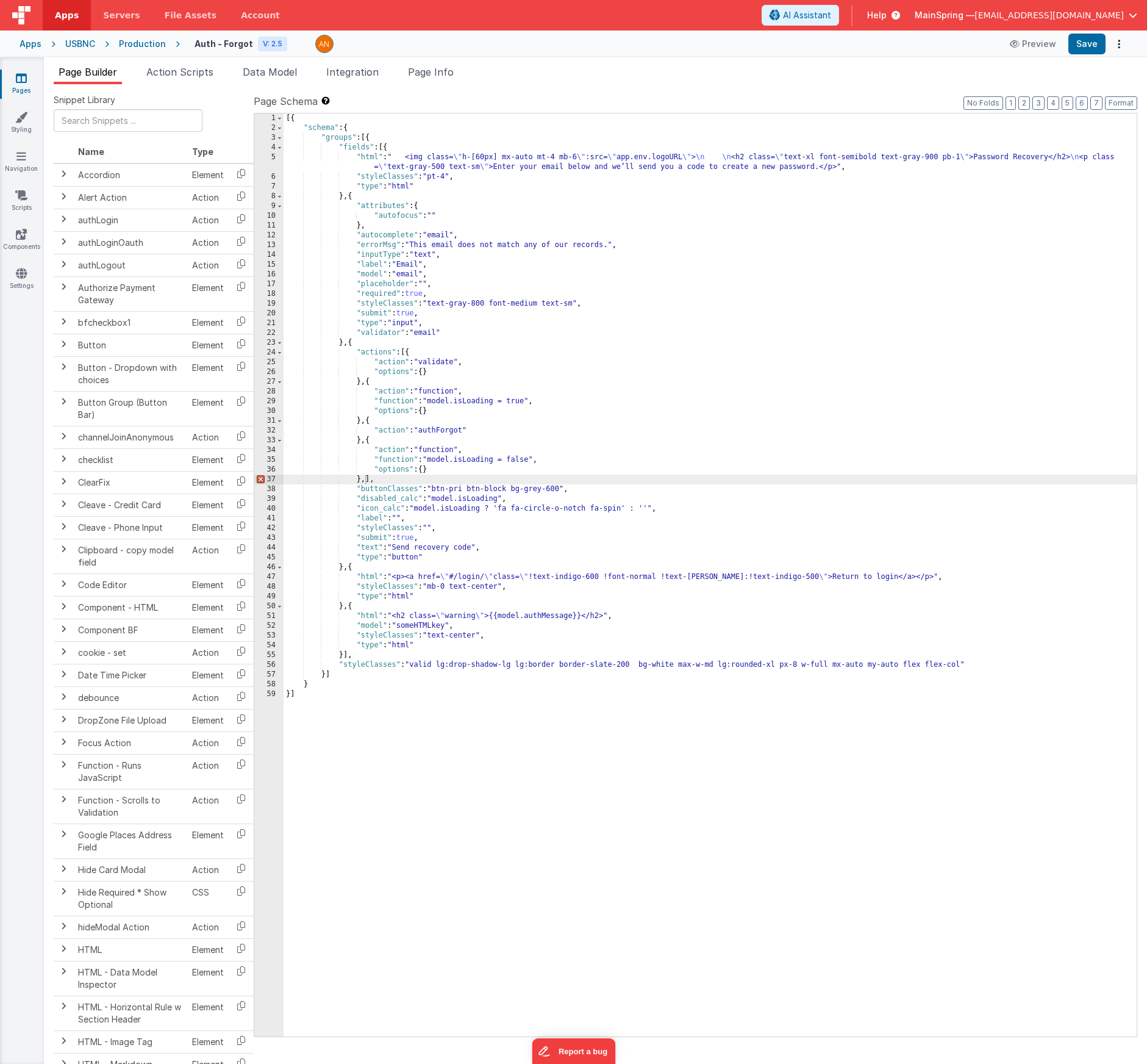
click at [129, 68] on div "Apps Servers File Assets Account Some FUTURE Slot AI Assistant Help MainSpring …" at bounding box center [574, 532] width 1147 height 1064
click at [271, 45] on div "V: 2.5" at bounding box center [272, 44] width 29 height 15
click at [292, 41] on icon at bounding box center [297, 44] width 11 height 17
click at [770, 51] on button "Options" at bounding box center [1120, 44] width 17 height 17
click at [770, 90] on link "Rollback" at bounding box center [1073, 92] width 107 height 23
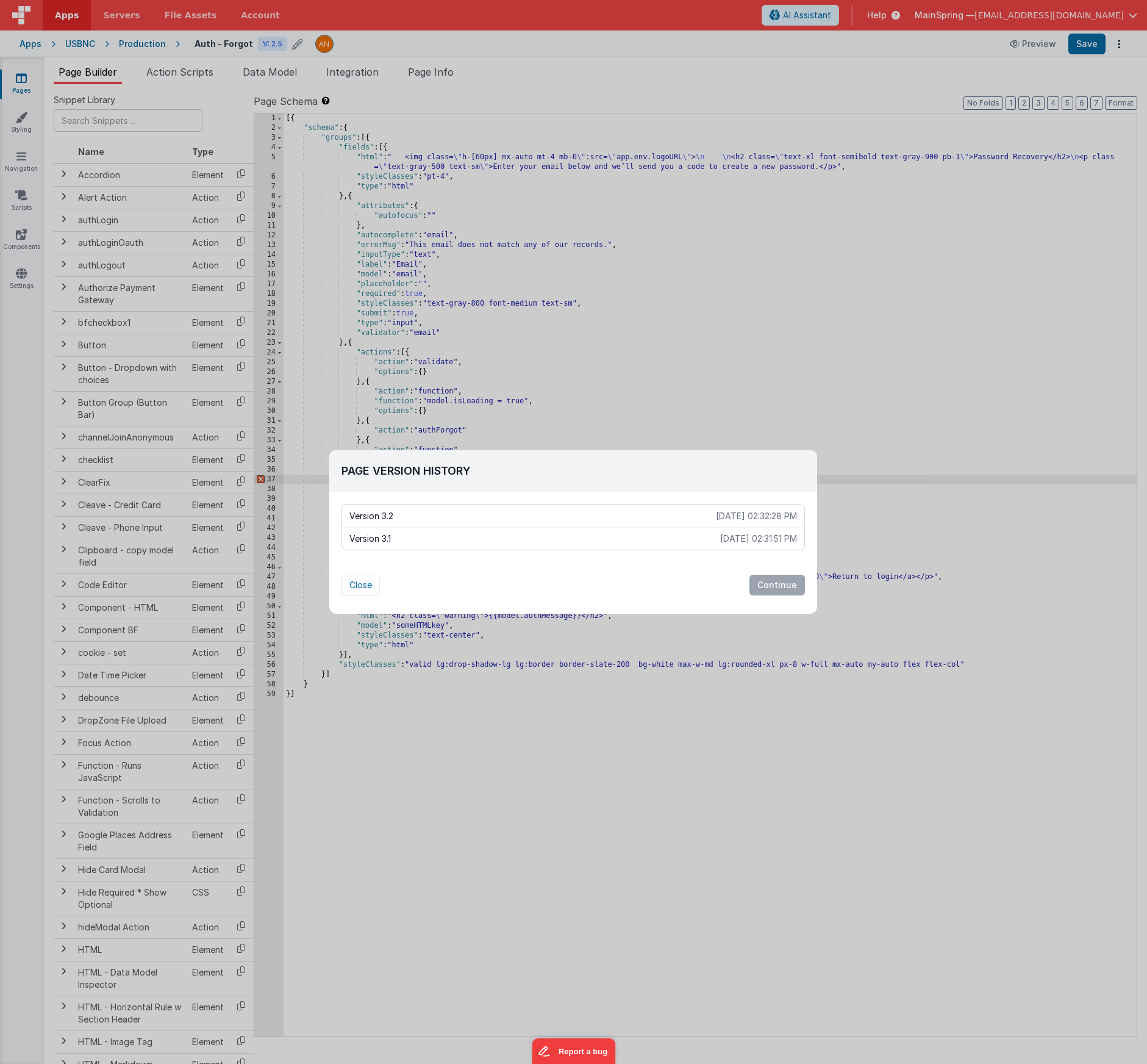
click at [472, 538] on p "Version 3.1" at bounding box center [535, 539] width 371 height 13
click at [770, 581] on button "Continue" at bounding box center [777, 584] width 56 height 21
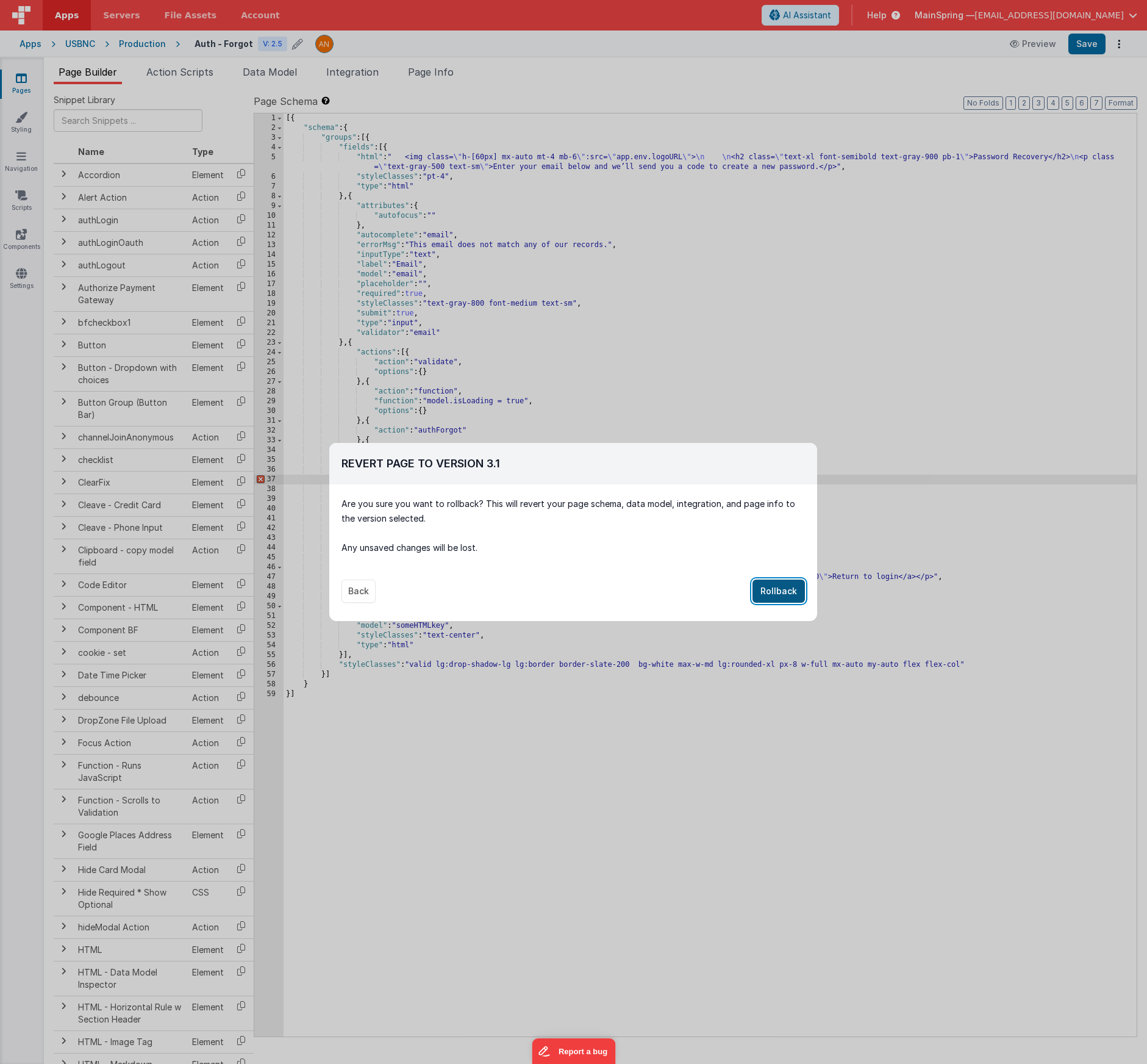
click at [770, 588] on button "Rollback" at bounding box center [778, 591] width 52 height 23
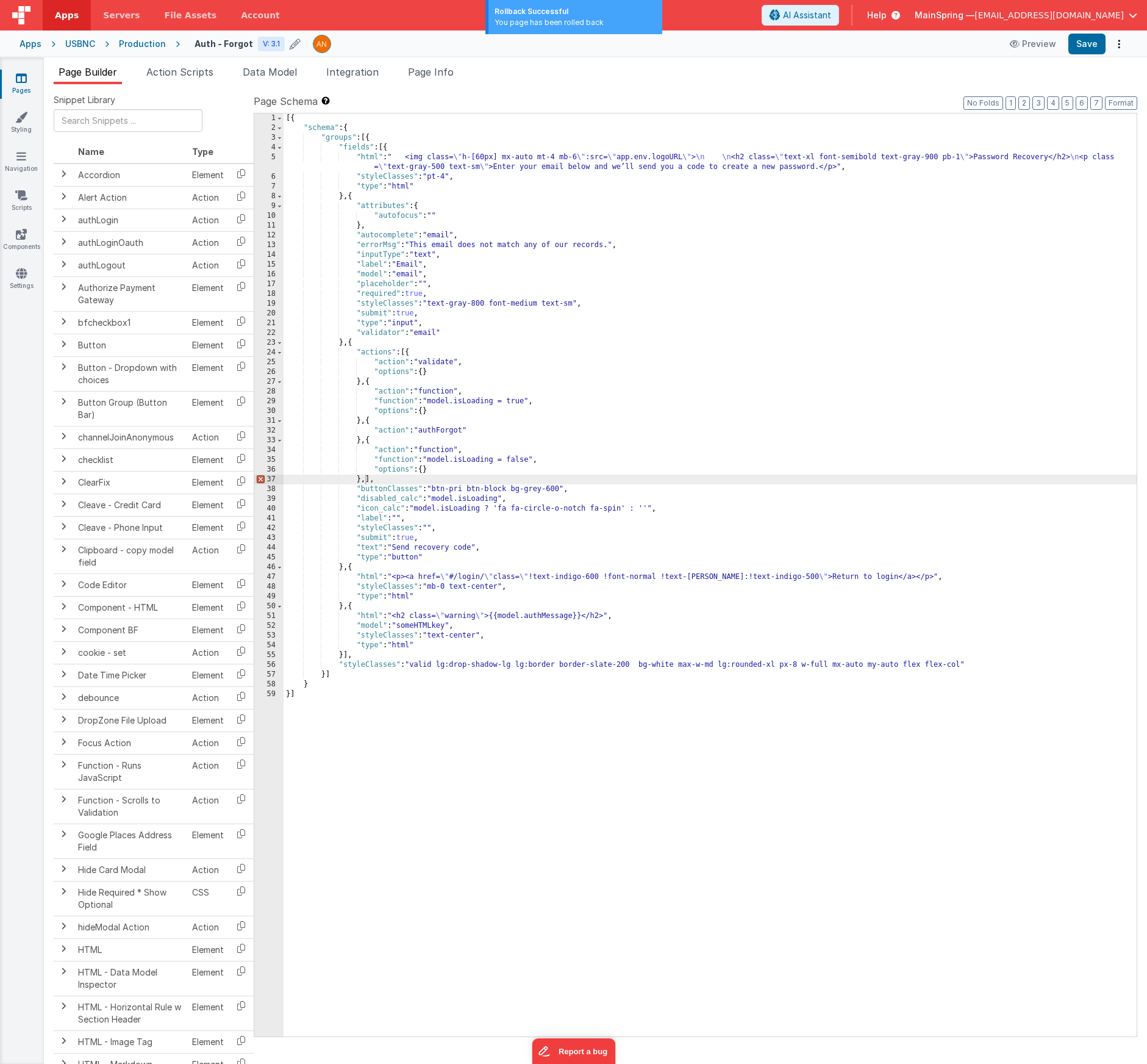
click at [577, 46] on div at bounding box center [653, 43] width 680 height 18
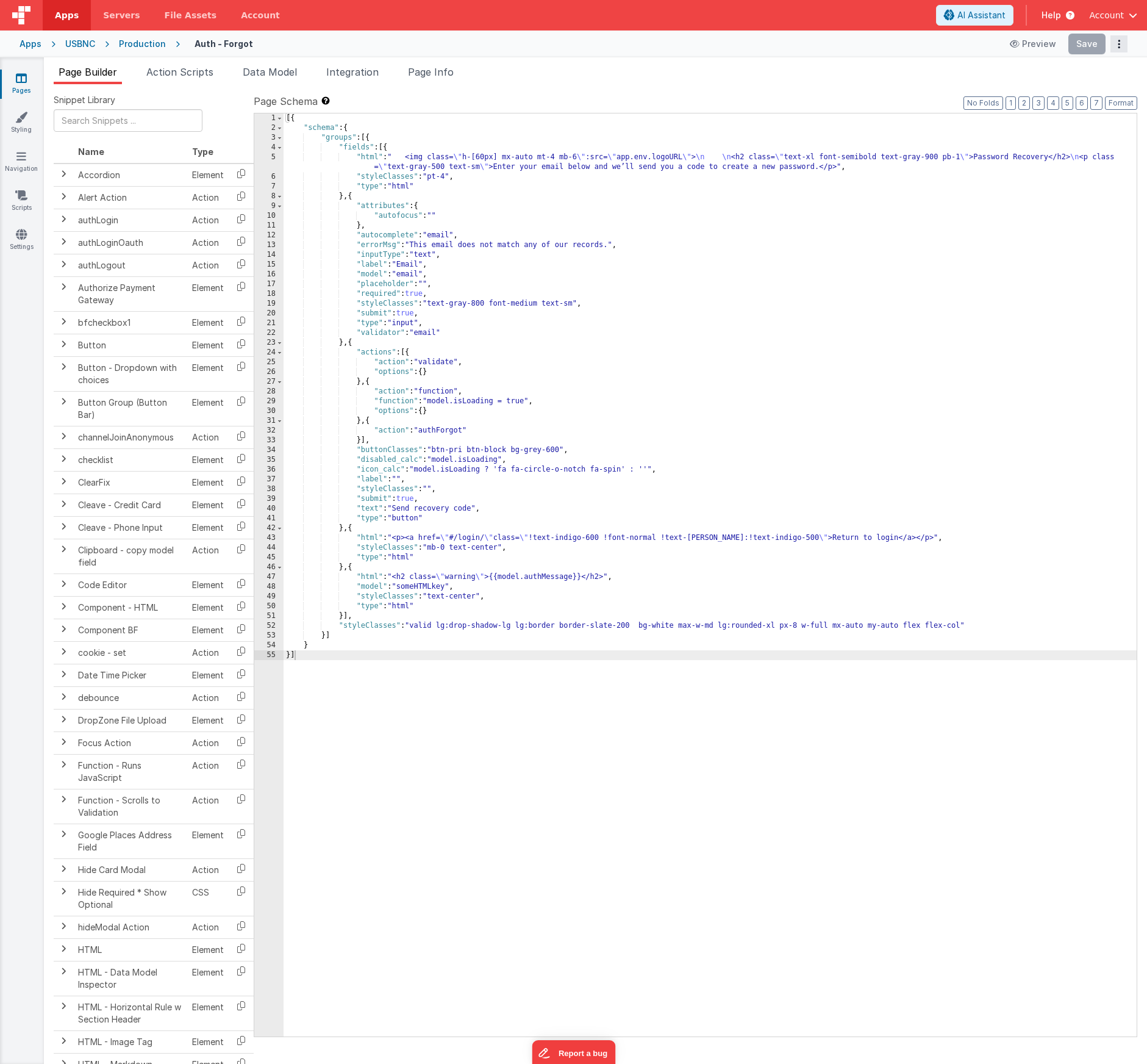
click at [1126, 51] on button "Options" at bounding box center [1120, 44] width 17 height 17
click at [1127, 48] on button at bounding box center [574, 532] width 1147 height 1064
click at [1122, 45] on button "Options" at bounding box center [1120, 44] width 17 height 17
click at [1124, 40] on button at bounding box center [574, 532] width 1147 height 1064
click at [129, 45] on div "Production" at bounding box center [142, 44] width 47 height 13
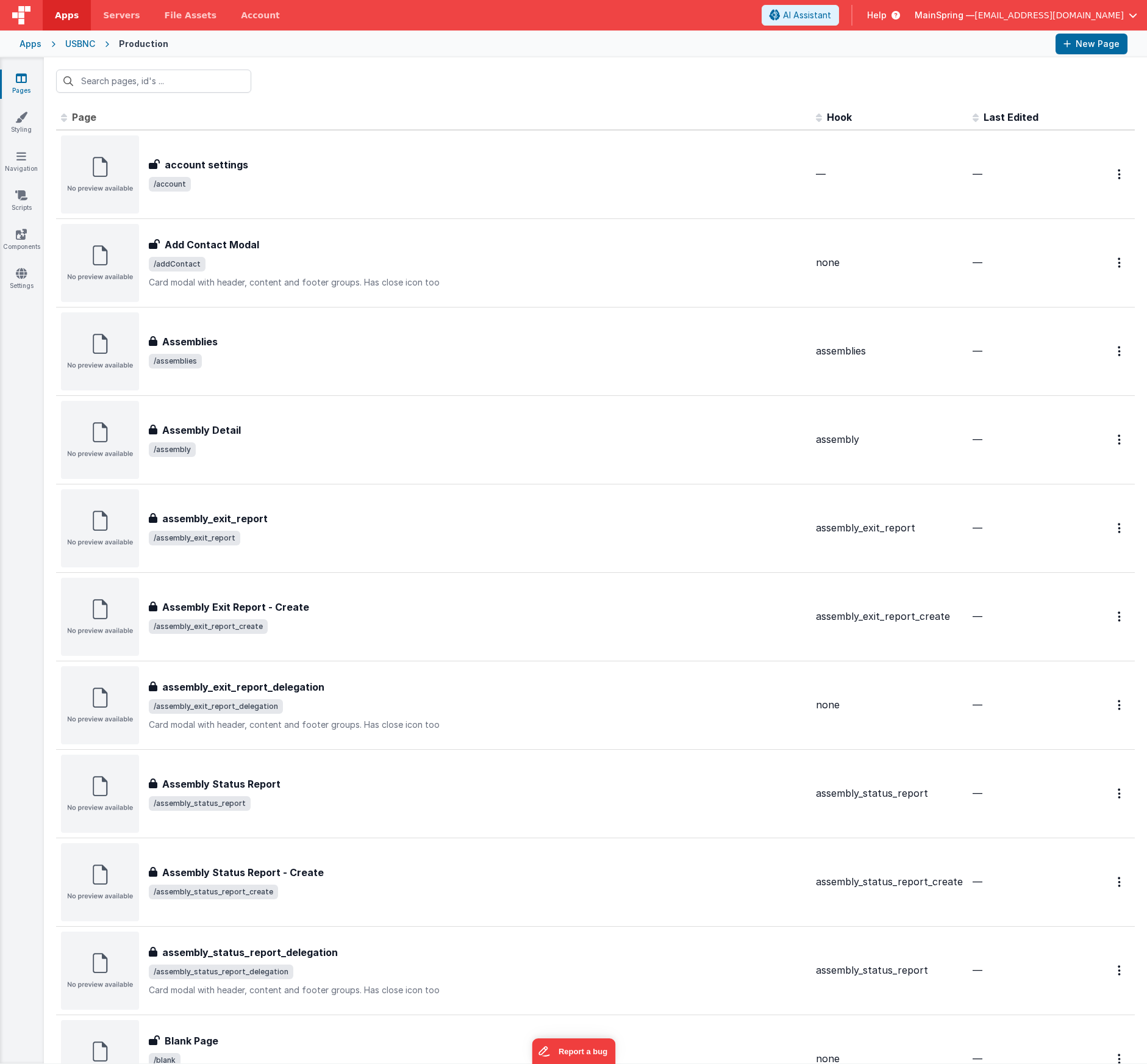
click at [68, 44] on div "USBNC" at bounding box center [80, 44] width 30 height 13
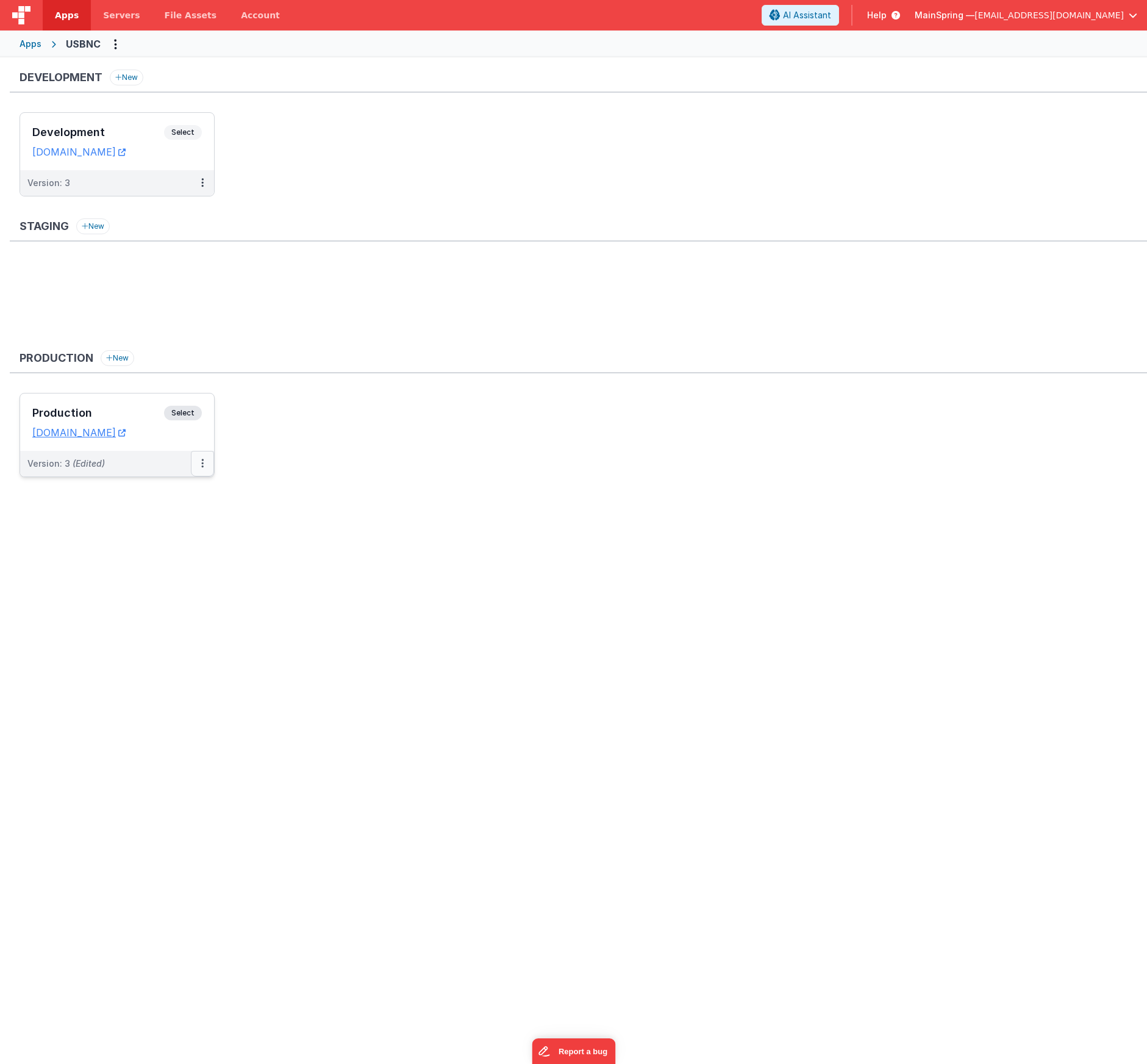
click at [208, 466] on button at bounding box center [203, 463] width 23 height 26
click at [187, 565] on link "Rollback" at bounding box center [160, 557] width 107 height 22
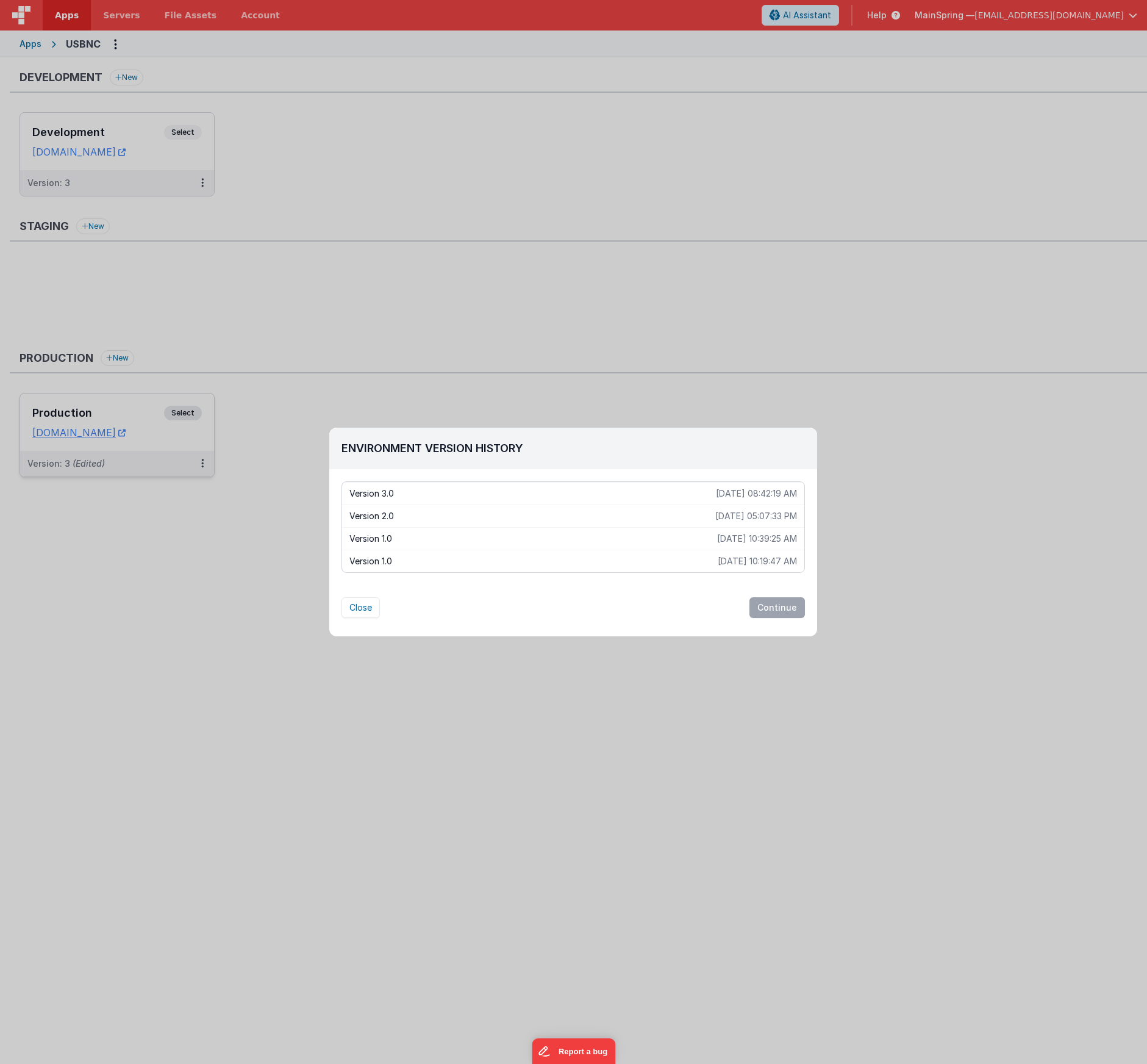
click at [610, 491] on p "Version 3.0" at bounding box center [533, 494] width 367 height 13
click at [768, 615] on button "Continue" at bounding box center [777, 607] width 56 height 21
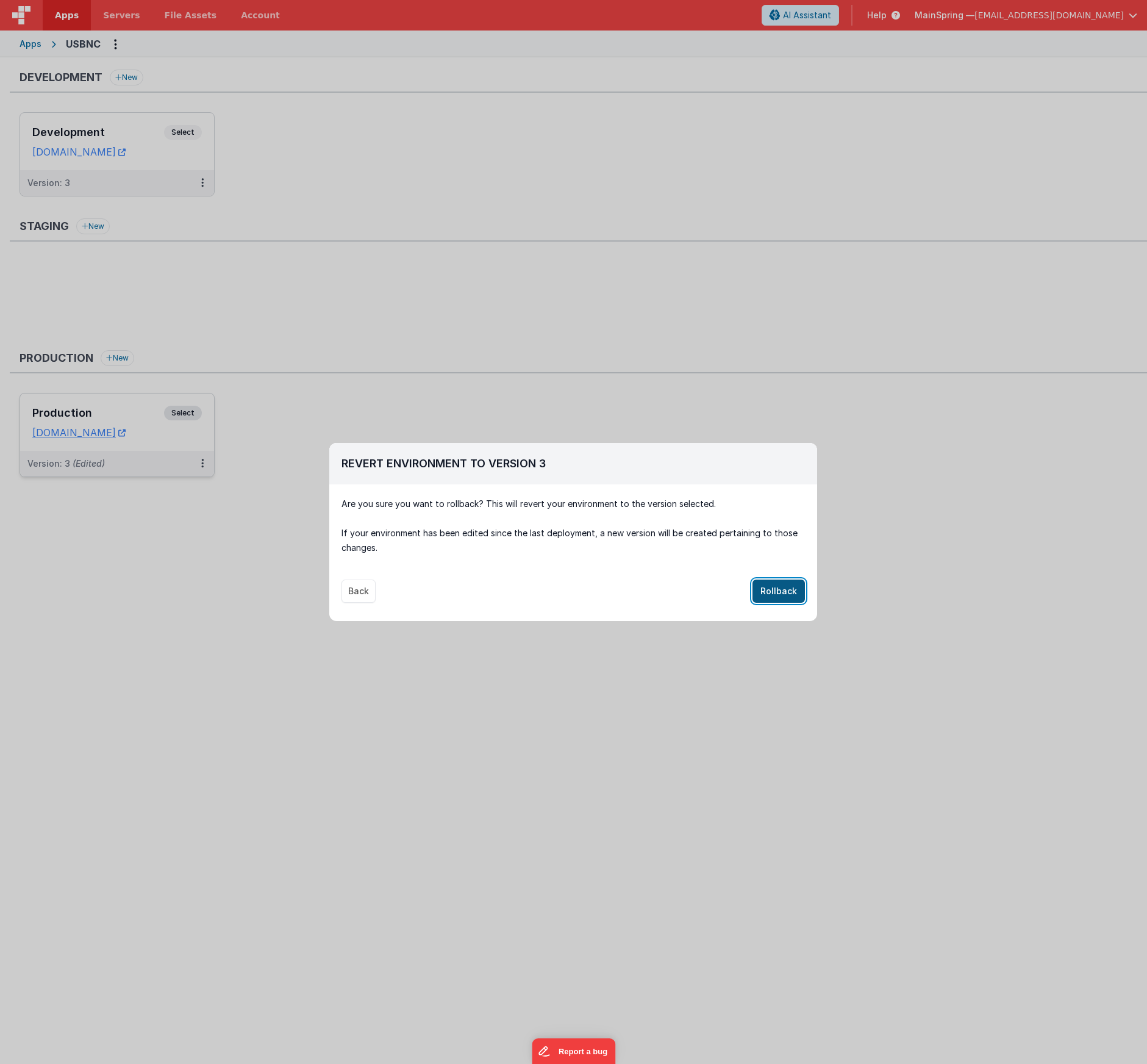
click at [774, 594] on button "Rollback" at bounding box center [778, 591] width 52 height 23
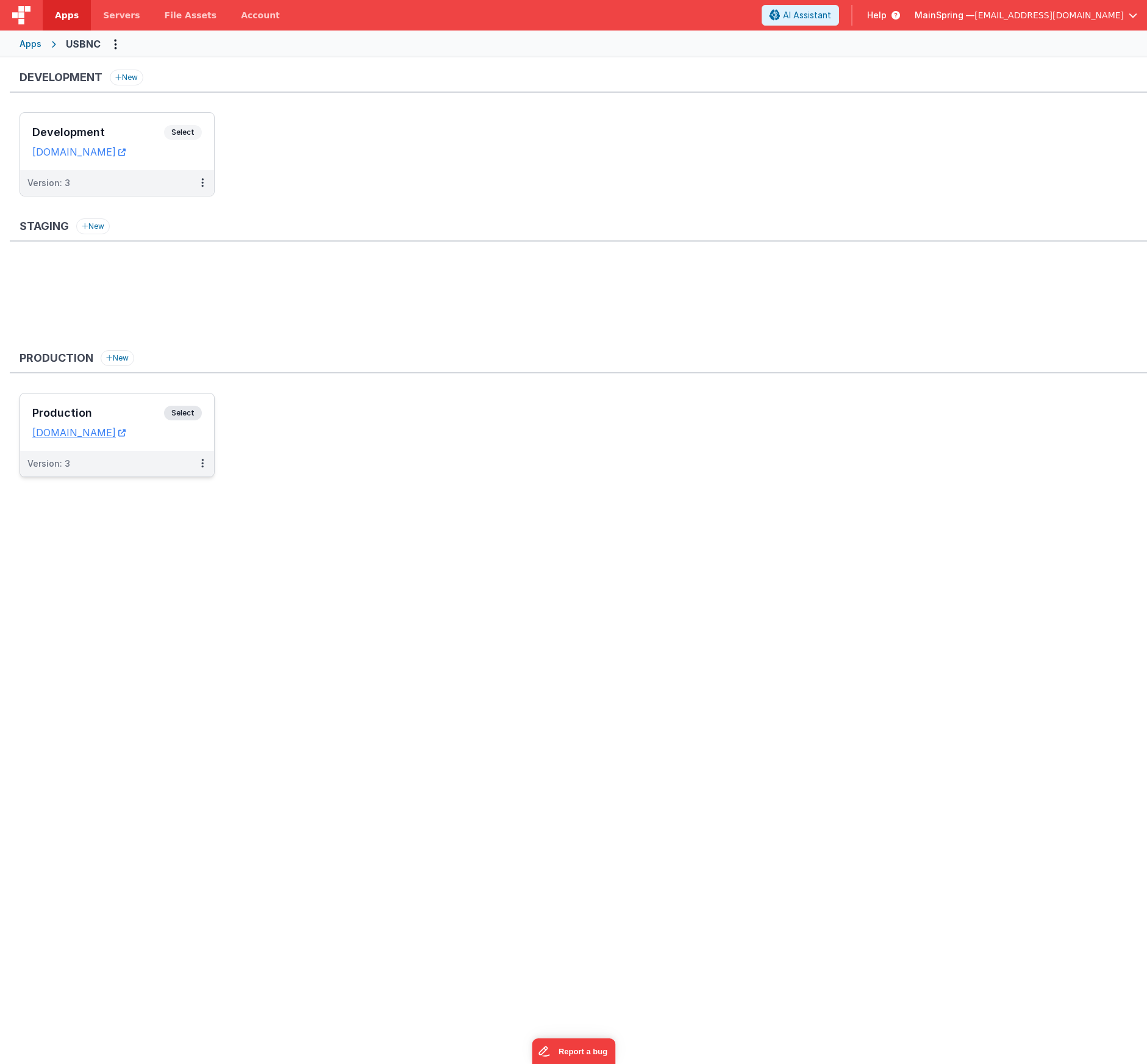
click at [147, 255] on div "Staging New" at bounding box center [578, 279] width 1138 height 122
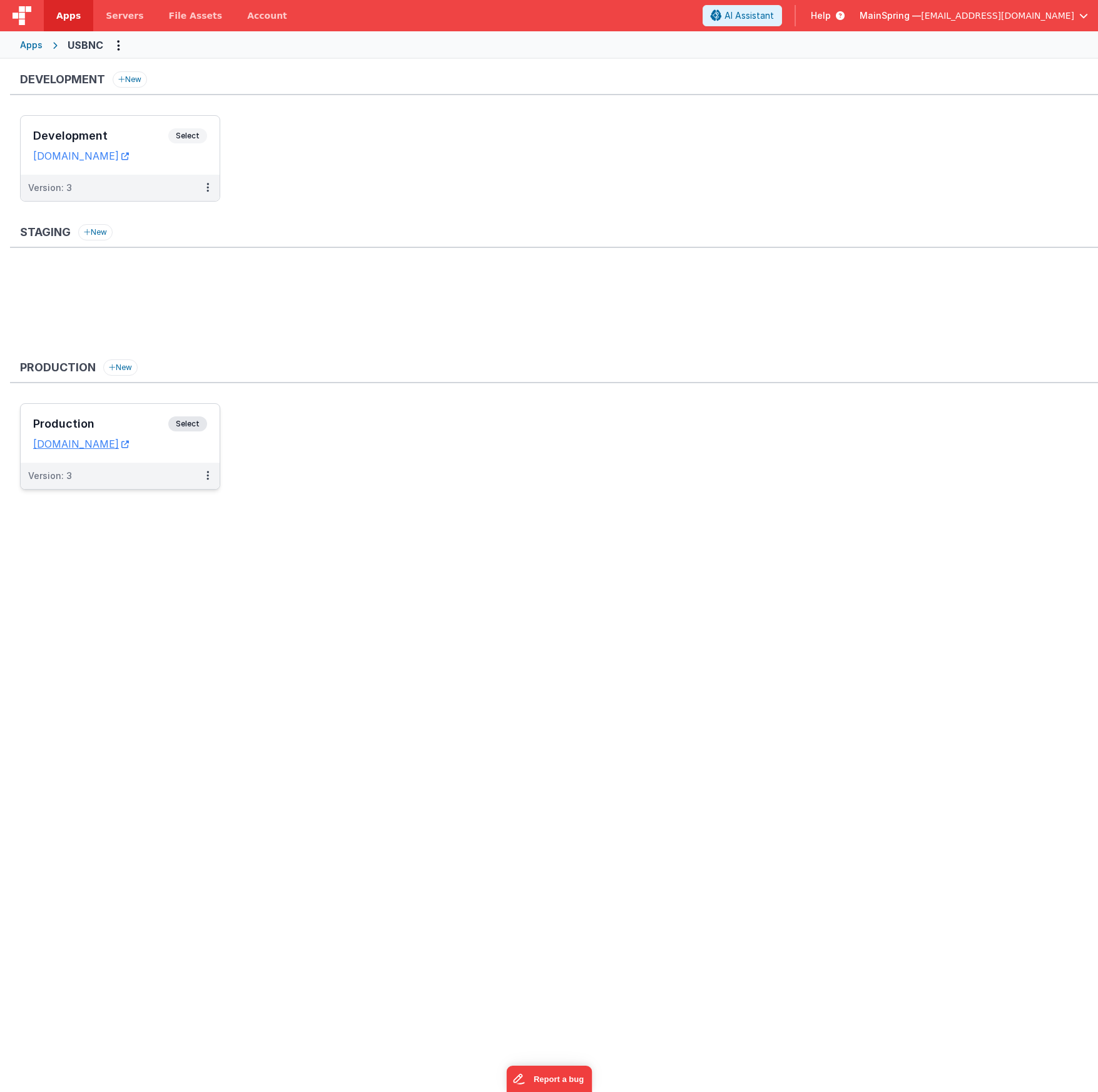
click at [191, 287] on ul at bounding box center [559, 308] width 1078 height 81
click at [112, 189] on div "Version: 3" at bounding box center [112, 188] width 168 height 13
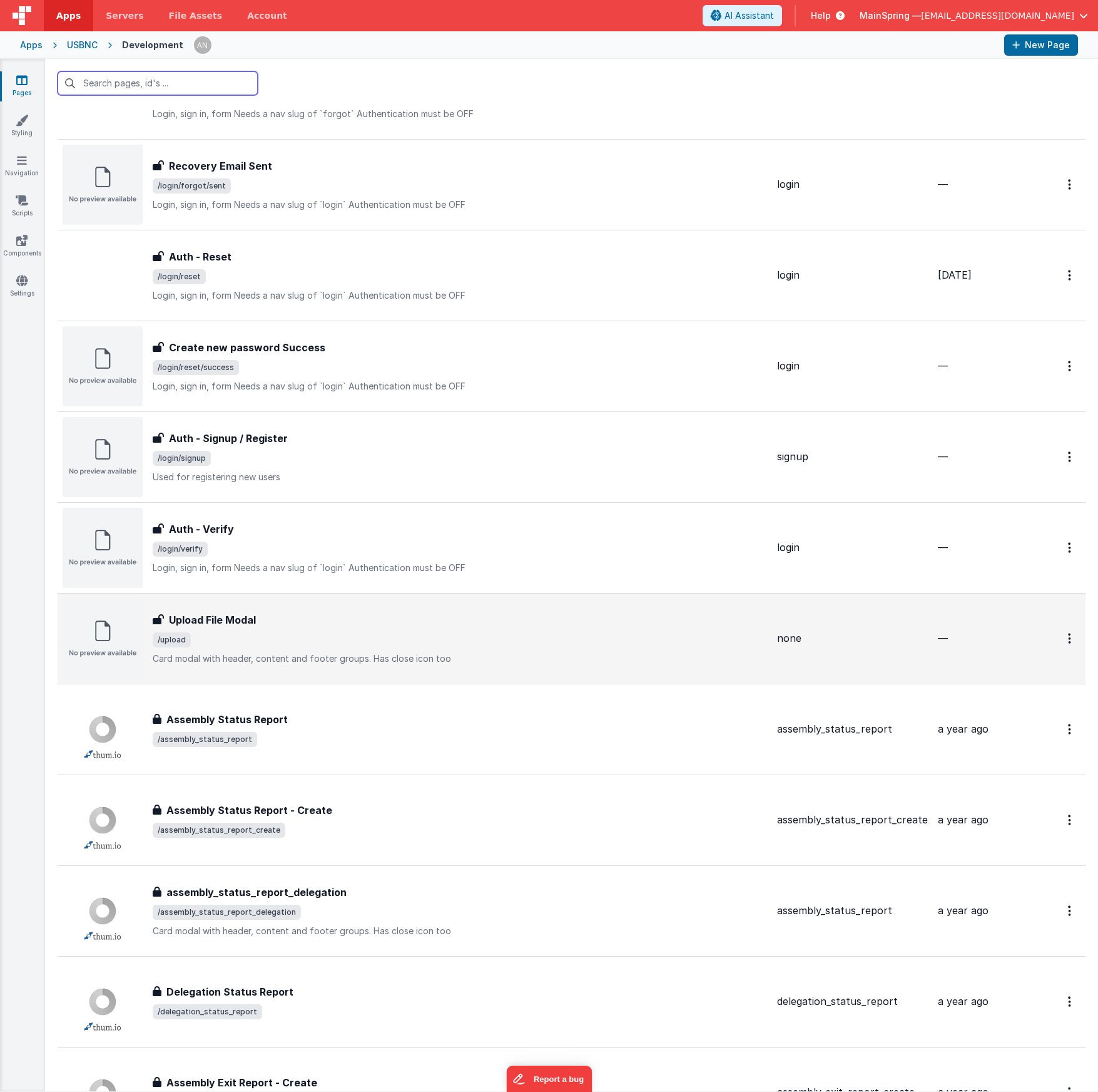
scroll to position [917, 0]
